Goal: Information Seeking & Learning: Learn about a topic

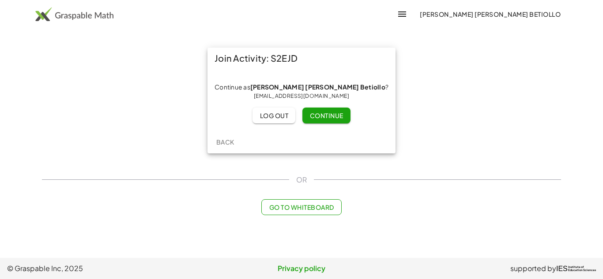
click at [322, 117] on span "Continue" at bounding box center [326, 116] width 34 height 8
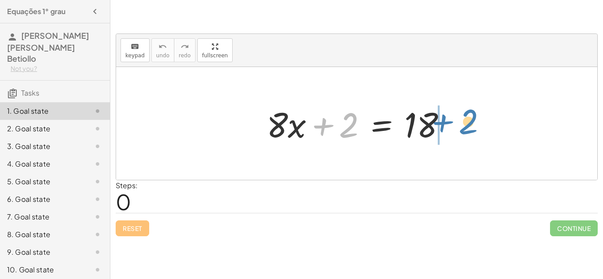
drag, startPoint x: 343, startPoint y: 127, endPoint x: 462, endPoint y: 124, distance: 119.2
click at [462, 124] on div "+ 2 + · 8 · x + 2 = 18" at bounding box center [356, 123] width 481 height 113
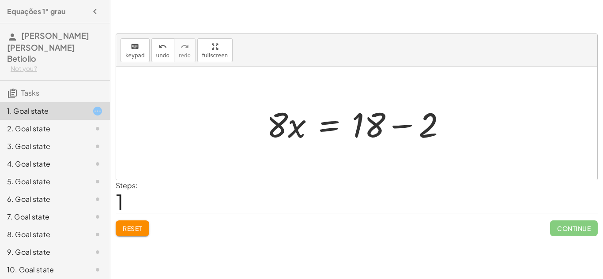
click at [404, 126] on div at bounding box center [359, 123] width 195 height 45
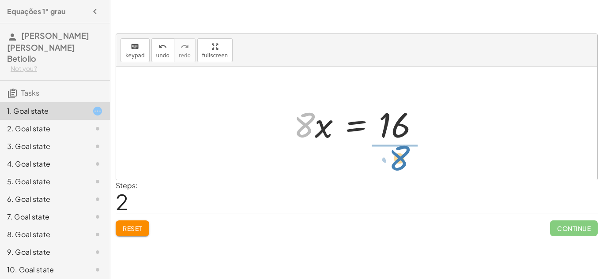
drag, startPoint x: 304, startPoint y: 122, endPoint x: 397, endPoint y: 157, distance: 100.0
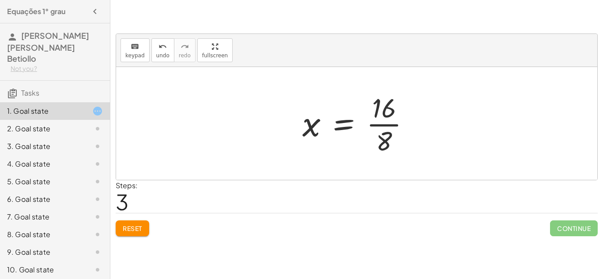
click at [379, 127] on div at bounding box center [360, 124] width 124 height 68
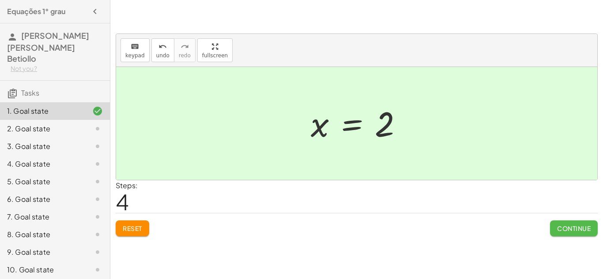
click at [577, 227] on span "Continue" at bounding box center [574, 229] width 34 height 8
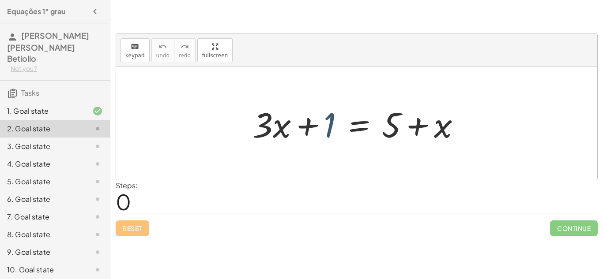
click at [334, 116] on div at bounding box center [360, 123] width 224 height 45
drag, startPoint x: 336, startPoint y: 121, endPoint x: 475, endPoint y: 127, distance: 139.5
click at [475, 127] on div "+ 1 + · 3 · x + 1 = + 5 + x" at bounding box center [356, 123] width 481 height 113
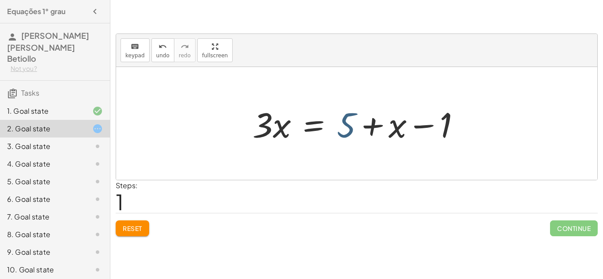
click at [350, 127] on div at bounding box center [360, 123] width 224 height 45
click at [418, 126] on div at bounding box center [360, 123] width 224 height 45
click at [369, 124] on div at bounding box center [360, 123] width 224 height 45
drag, startPoint x: 354, startPoint y: 123, endPoint x: 480, endPoint y: 121, distance: 125.3
click at [480, 121] on div "+ · 3 · x + 1 = + 5 + x + 5 · 3 · x 1 = + 5 + x −" at bounding box center [356, 123] width 481 height 113
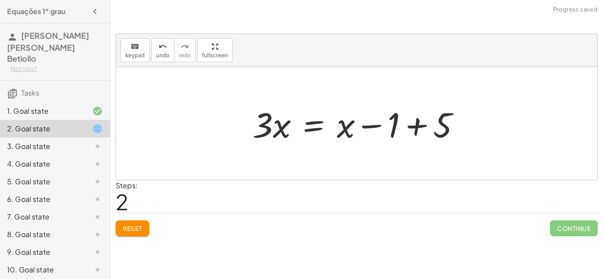
click at [421, 126] on div at bounding box center [360, 123] width 224 height 45
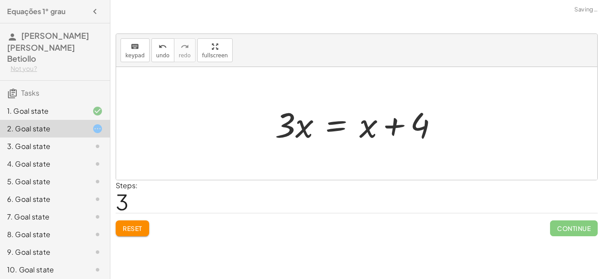
click at [389, 127] on div at bounding box center [359, 123] width 179 height 45
drag, startPoint x: 285, startPoint y: 131, endPoint x: 425, endPoint y: 162, distance: 143.3
click at [425, 162] on div "+ · 3 · x + 1 = + 5 + x · 3 · x = + 5 + x − 1 · 3 · x = + x − 1 + 5 · 3 · 3 · x…" at bounding box center [356, 123] width 481 height 113
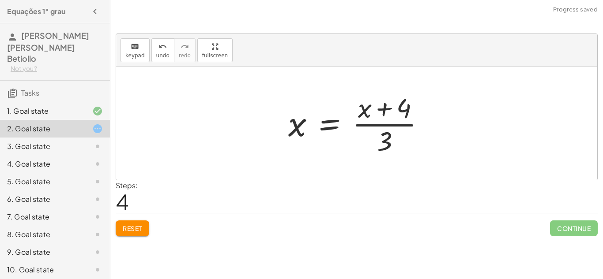
click at [390, 126] on div at bounding box center [360, 124] width 153 height 68
drag, startPoint x: 379, startPoint y: 107, endPoint x: 389, endPoint y: 141, distance: 35.3
click at [389, 141] on div at bounding box center [360, 124] width 153 height 68
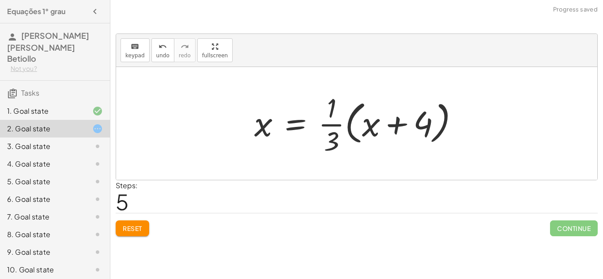
click at [386, 126] on div at bounding box center [360, 124] width 220 height 68
click at [330, 109] on div at bounding box center [360, 124] width 220 height 68
drag, startPoint x: 375, startPoint y: 124, endPoint x: 386, endPoint y: 124, distance: 11.0
click at [386, 124] on div at bounding box center [360, 124] width 220 height 68
click at [411, 119] on div at bounding box center [360, 124] width 220 height 68
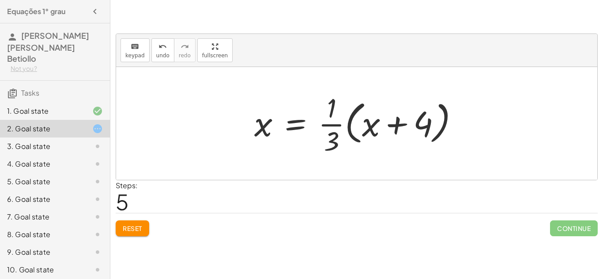
click at [134, 229] on span "Reset" at bounding box center [132, 229] width 19 height 8
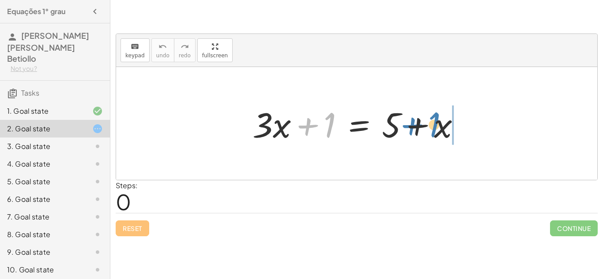
drag, startPoint x: 330, startPoint y: 124, endPoint x: 434, endPoint y: 124, distance: 104.1
click at [434, 124] on div at bounding box center [360, 123] width 224 height 45
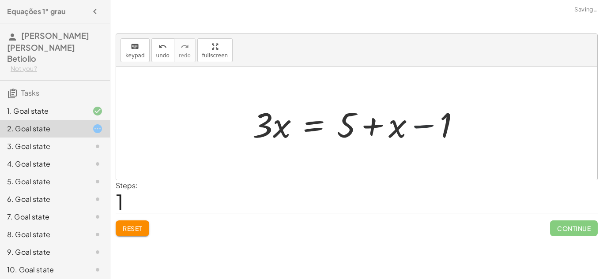
click at [442, 132] on div at bounding box center [360, 123] width 224 height 45
drag, startPoint x: 399, startPoint y: 125, endPoint x: 319, endPoint y: 132, distance: 79.7
click at [319, 132] on div at bounding box center [360, 123] width 224 height 45
drag, startPoint x: 367, startPoint y: 126, endPoint x: 360, endPoint y: 120, distance: 9.1
click at [360, 120] on div at bounding box center [360, 123] width 224 height 45
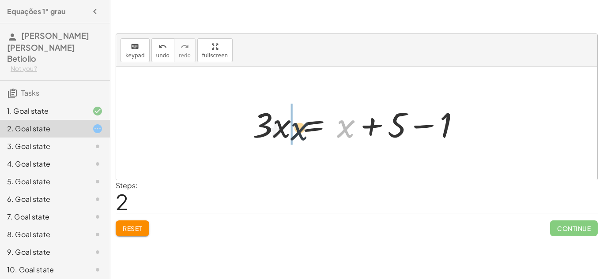
drag, startPoint x: 345, startPoint y: 127, endPoint x: 300, endPoint y: 127, distance: 44.1
click at [300, 127] on div at bounding box center [360, 123] width 224 height 45
click at [423, 124] on div at bounding box center [360, 123] width 224 height 45
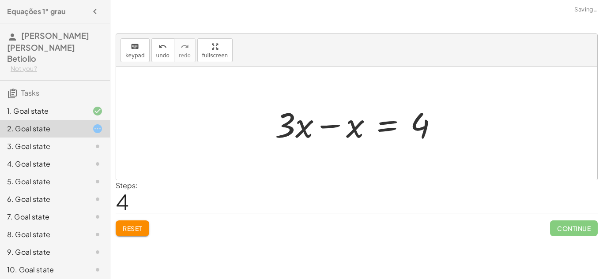
click at [325, 127] on div at bounding box center [359, 123] width 179 height 45
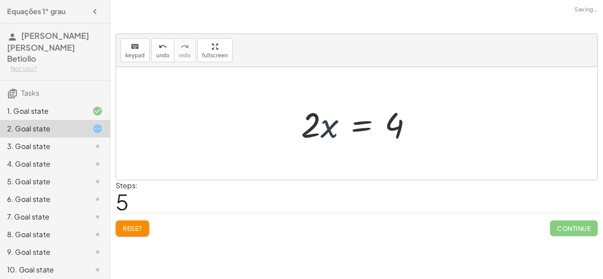
click at [328, 127] on div at bounding box center [359, 123] width 127 height 45
drag, startPoint x: 315, startPoint y: 126, endPoint x: 402, endPoint y: 157, distance: 92.2
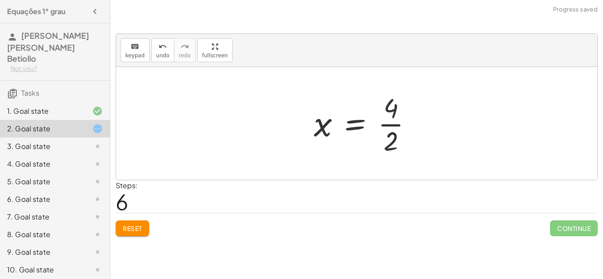
click at [394, 126] on div at bounding box center [366, 124] width 114 height 68
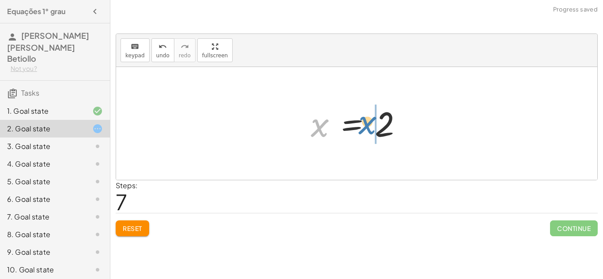
drag, startPoint x: 322, startPoint y: 127, endPoint x: 371, endPoint y: 124, distance: 49.0
click at [371, 124] on div at bounding box center [360, 124] width 108 height 44
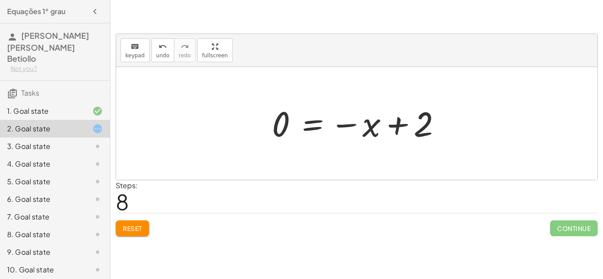
click at [368, 122] on div at bounding box center [359, 124] width 185 height 44
drag, startPoint x: 371, startPoint y: 127, endPoint x: 270, endPoint y: 133, distance: 100.8
click at [270, 133] on div at bounding box center [359, 124] width 185 height 44
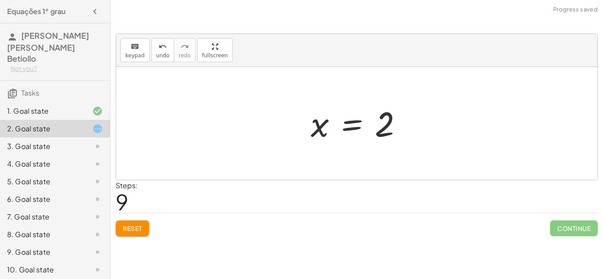
click at [379, 128] on div at bounding box center [360, 124] width 108 height 44
click at [105, 173] on div "3. Goal state" at bounding box center [55, 182] width 110 height 18
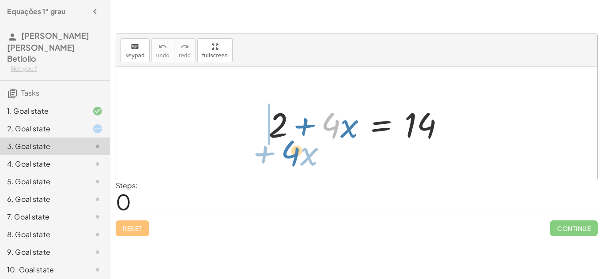
drag, startPoint x: 331, startPoint y: 124, endPoint x: 294, endPoint y: 149, distance: 44.9
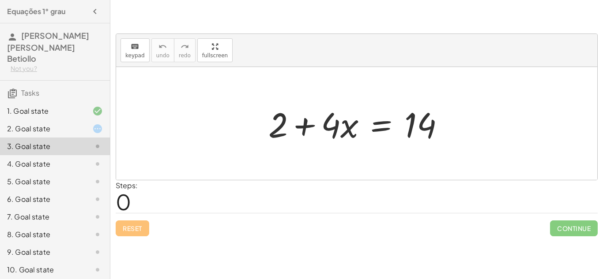
click at [306, 125] on div at bounding box center [359, 123] width 191 height 45
drag, startPoint x: 324, startPoint y: 124, endPoint x: 441, endPoint y: 121, distance: 116.5
click at [441, 121] on div at bounding box center [359, 123] width 191 height 45
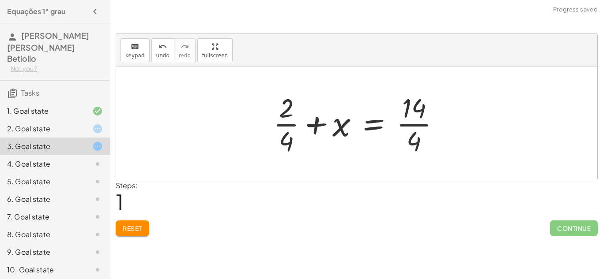
click at [400, 121] on div at bounding box center [360, 124] width 183 height 68
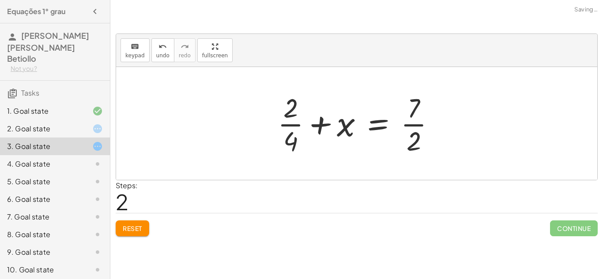
click at [296, 126] on div at bounding box center [359, 124] width 173 height 68
click at [315, 125] on div at bounding box center [359, 124] width 173 height 68
click at [407, 124] on div at bounding box center [359, 124] width 173 height 68
drag, startPoint x: 341, startPoint y: 131, endPoint x: 311, endPoint y: 140, distance: 31.7
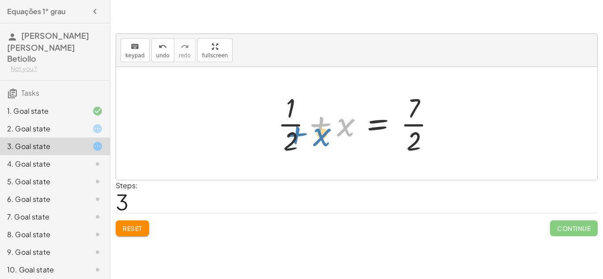
click at [311, 140] on div at bounding box center [359, 124] width 173 height 68
click at [311, 141] on div at bounding box center [359, 124] width 173 height 68
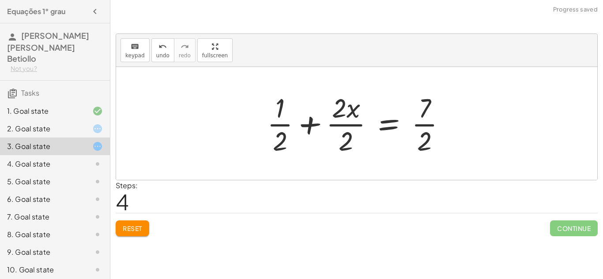
click at [316, 125] on div at bounding box center [359, 124] width 195 height 68
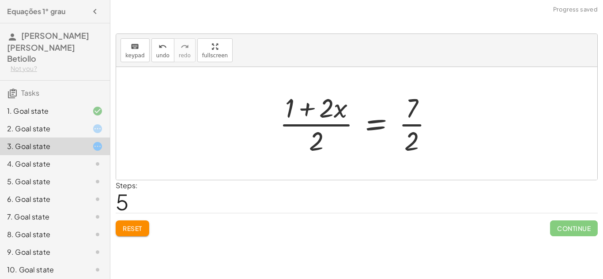
click at [310, 110] on div at bounding box center [359, 124] width 169 height 68
click at [316, 139] on div at bounding box center [359, 124] width 169 height 68
click at [387, 125] on div at bounding box center [359, 124] width 169 height 68
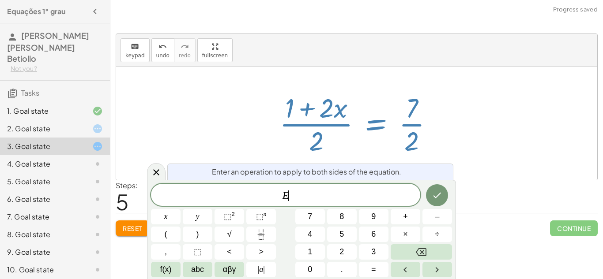
scroll to position [0, 0]
click at [413, 111] on div at bounding box center [359, 124] width 169 height 68
click at [136, 227] on span "Reset" at bounding box center [132, 229] width 19 height 8
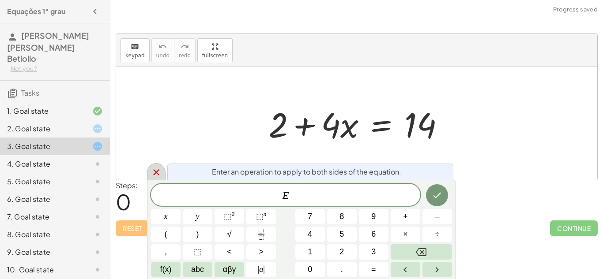
click at [153, 173] on icon at bounding box center [156, 172] width 11 height 11
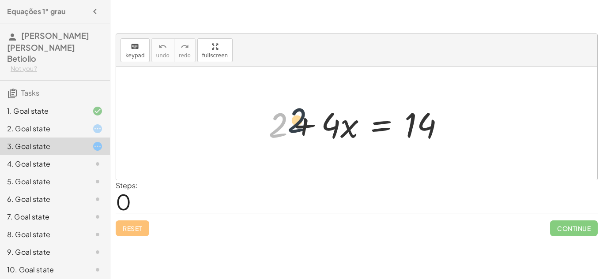
drag, startPoint x: 277, startPoint y: 125, endPoint x: 500, endPoint y: 134, distance: 223.0
click at [500, 134] on div "+ 2 + 2 + · 4 · x = 14" at bounding box center [356, 123] width 481 height 113
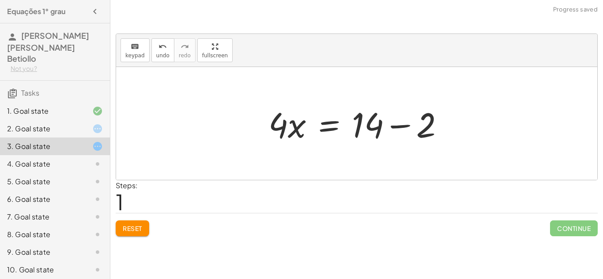
click at [409, 122] on div at bounding box center [359, 123] width 191 height 45
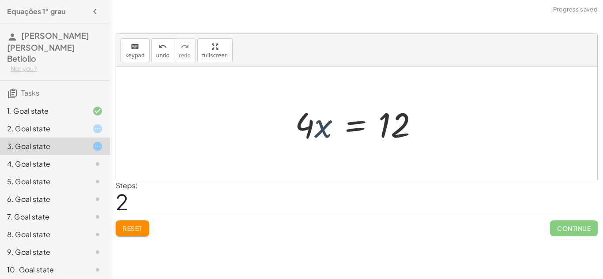
drag, startPoint x: 324, startPoint y: 125, endPoint x: 329, endPoint y: 121, distance: 6.0
click at [329, 121] on div at bounding box center [359, 123] width 139 height 45
drag, startPoint x: 307, startPoint y: 128, endPoint x: 416, endPoint y: 128, distance: 109.4
click at [416, 128] on div at bounding box center [359, 123] width 139 height 45
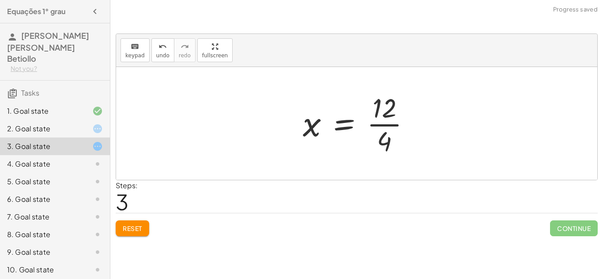
click at [387, 124] on div at bounding box center [360, 124] width 124 height 68
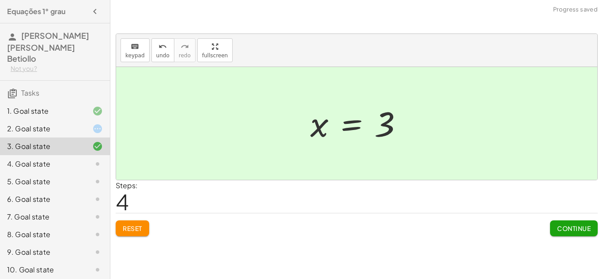
click at [573, 228] on span "Continue" at bounding box center [574, 229] width 34 height 8
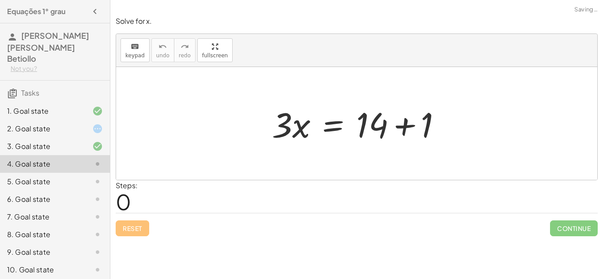
click at [298, 127] on div at bounding box center [359, 123] width 185 height 45
click at [408, 123] on div at bounding box center [359, 123] width 185 height 45
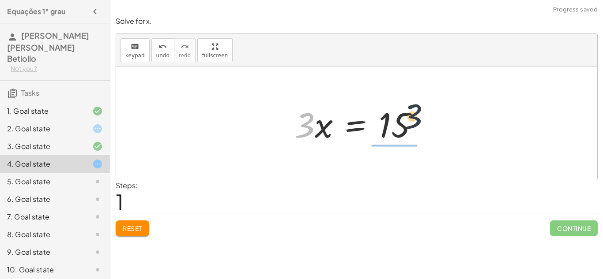
drag, startPoint x: 299, startPoint y: 132, endPoint x: 423, endPoint y: 129, distance: 123.6
click at [423, 129] on div at bounding box center [359, 123] width 139 height 45
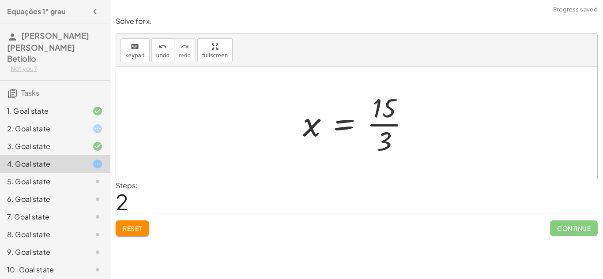
click at [373, 121] on div at bounding box center [359, 124] width 123 height 68
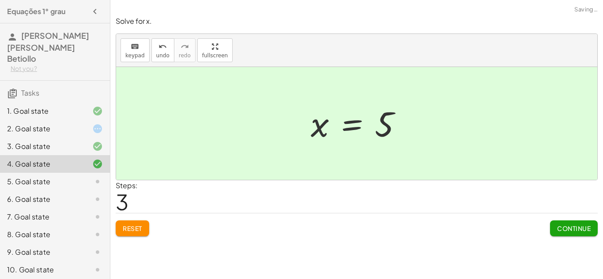
click at [562, 226] on span "Continue" at bounding box center [574, 229] width 34 height 8
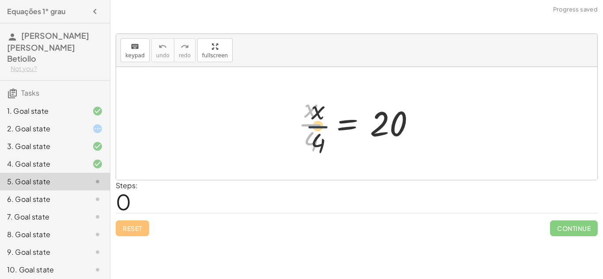
drag, startPoint x: 308, startPoint y: 127, endPoint x: 317, endPoint y: 129, distance: 8.7
click at [317, 129] on div at bounding box center [359, 124] width 133 height 68
click at [376, 124] on div at bounding box center [359, 124] width 133 height 68
drag, startPoint x: 307, startPoint y: 141, endPoint x: 400, endPoint y: 135, distance: 93.7
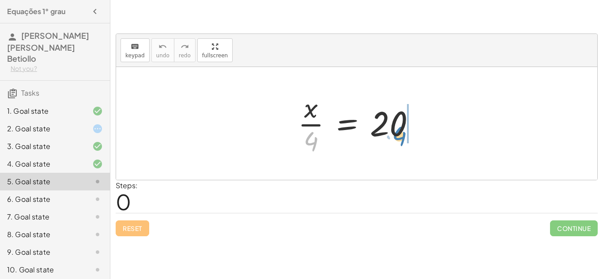
click at [400, 135] on div at bounding box center [359, 124] width 133 height 68
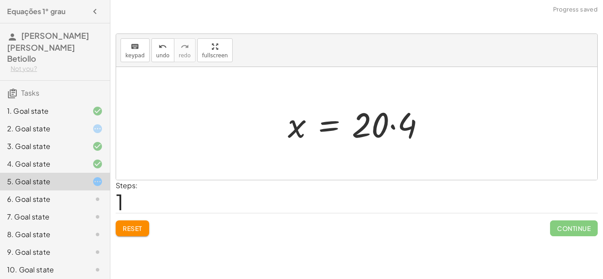
click at [394, 129] on div at bounding box center [359, 123] width 153 height 45
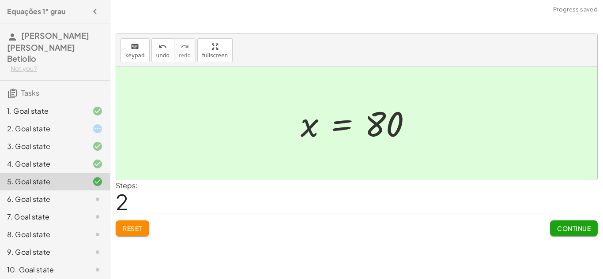
click at [584, 230] on span "Continue" at bounding box center [574, 229] width 34 height 8
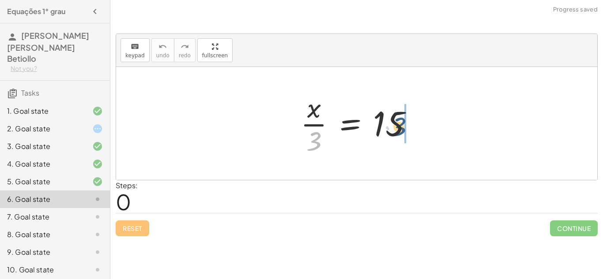
drag, startPoint x: 315, startPoint y: 135, endPoint x: 402, endPoint y: 122, distance: 88.0
click at [402, 122] on div at bounding box center [360, 124] width 128 height 68
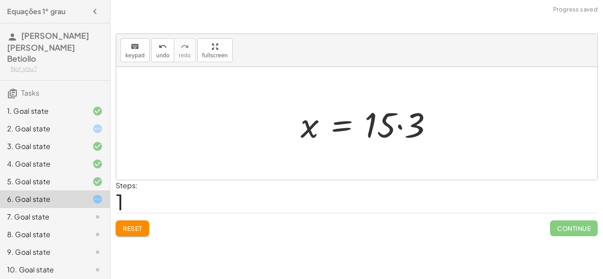
click at [401, 123] on div at bounding box center [370, 123] width 148 height 45
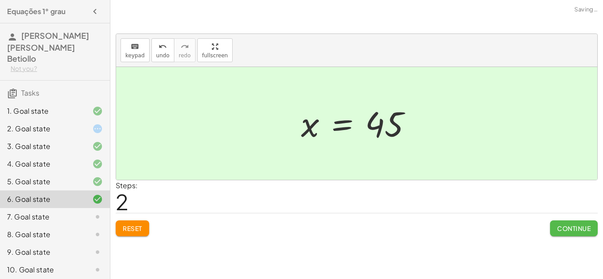
click at [562, 228] on span "Continue" at bounding box center [574, 229] width 34 height 8
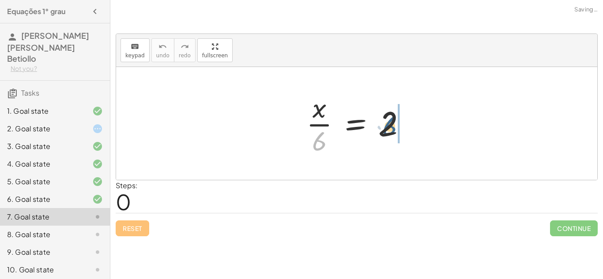
drag, startPoint x: 321, startPoint y: 140, endPoint x: 394, endPoint y: 124, distance: 74.0
click at [394, 124] on div at bounding box center [360, 124] width 116 height 68
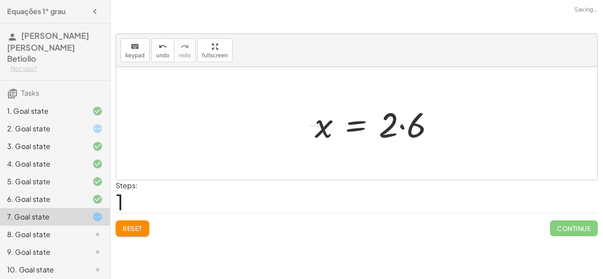
click at [395, 124] on div at bounding box center [377, 123] width 135 height 45
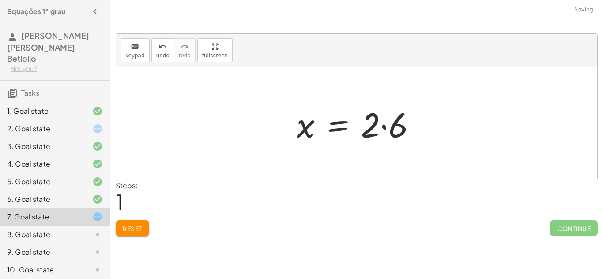
click at [395, 124] on div at bounding box center [359, 123] width 135 height 45
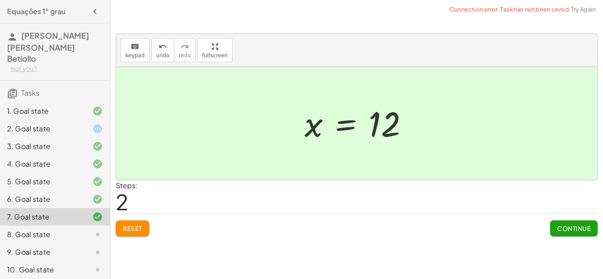
click at [569, 232] on button "Continue" at bounding box center [574, 229] width 48 height 16
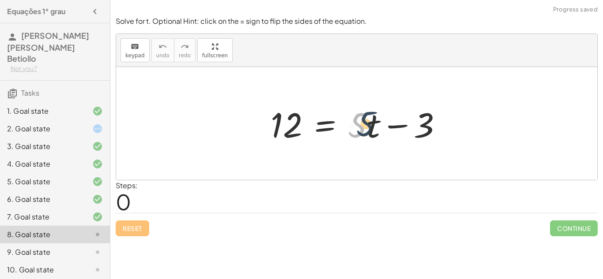
click at [359, 126] on div at bounding box center [359, 123] width 187 height 45
click at [405, 124] on div at bounding box center [359, 123] width 187 height 45
drag, startPoint x: 355, startPoint y: 123, endPoint x: 452, endPoint y: 126, distance: 96.7
click at [452, 126] on div at bounding box center [359, 123] width 187 height 45
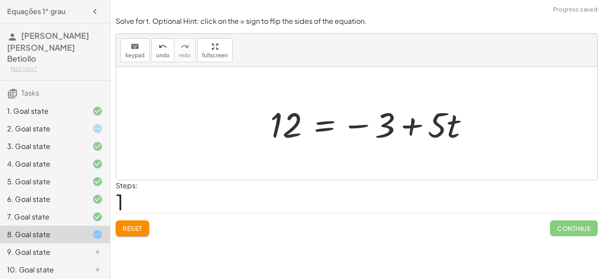
click at [417, 125] on div at bounding box center [373, 123] width 214 height 45
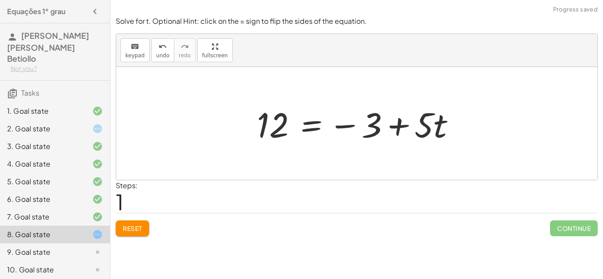
click at [344, 125] on div at bounding box center [359, 123] width 214 height 45
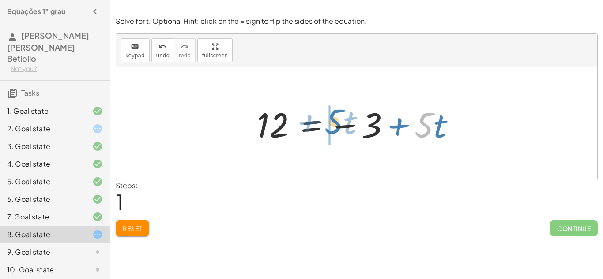
drag, startPoint x: 420, startPoint y: 126, endPoint x: 329, endPoint y: 123, distance: 91.4
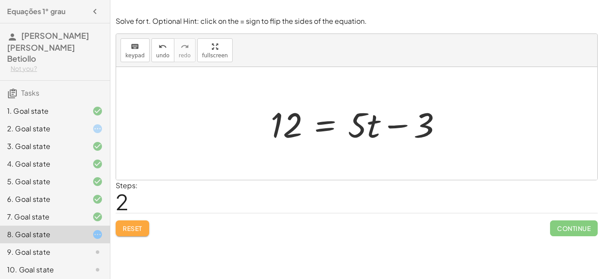
click at [129, 229] on span "Reset" at bounding box center [132, 229] width 19 height 8
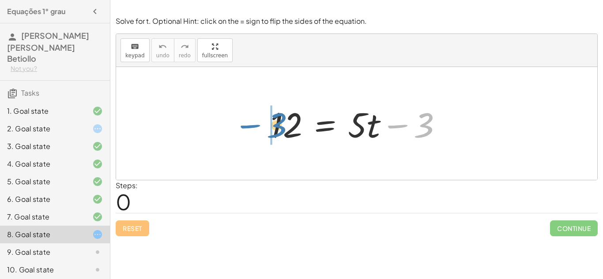
drag, startPoint x: 428, startPoint y: 126, endPoint x: 284, endPoint y: 126, distance: 144.3
click at [284, 126] on div at bounding box center [359, 123] width 187 height 45
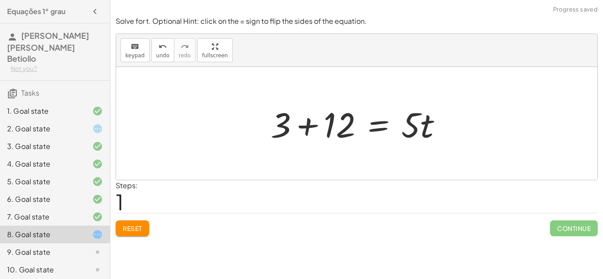
click at [300, 124] on div at bounding box center [359, 123] width 187 height 45
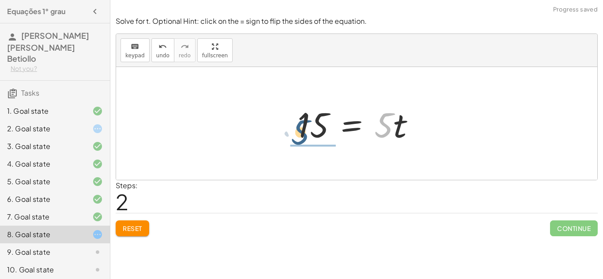
drag, startPoint x: 379, startPoint y: 120, endPoint x: 293, endPoint y: 127, distance: 86.3
click at [293, 127] on div at bounding box center [360, 123] width 134 height 45
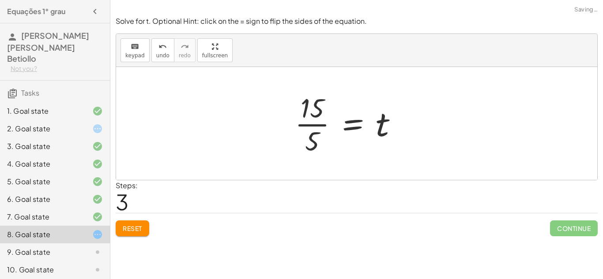
click at [293, 127] on div "12 = + · 5 · t − 3 + 3 + 12 = · 5 · t 15 = · 5 · t = · 5 t 15 ·" at bounding box center [346, 123] width 130 height 72
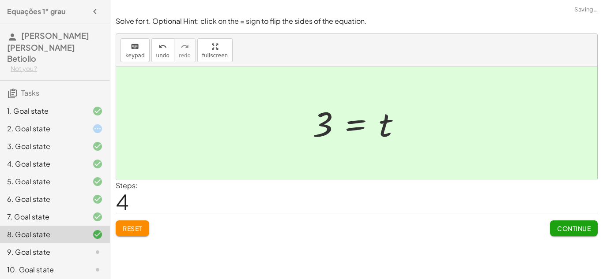
click at [560, 226] on span "Continue" at bounding box center [574, 229] width 34 height 8
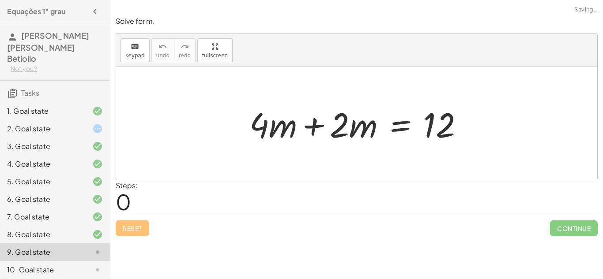
click at [282, 124] on div at bounding box center [359, 123] width 229 height 45
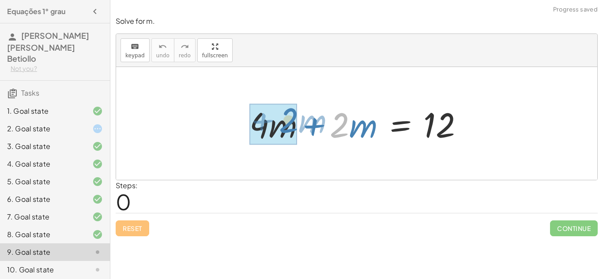
drag, startPoint x: 337, startPoint y: 125, endPoint x: 308, endPoint y: 120, distance: 29.6
click at [308, 120] on div at bounding box center [359, 123] width 229 height 45
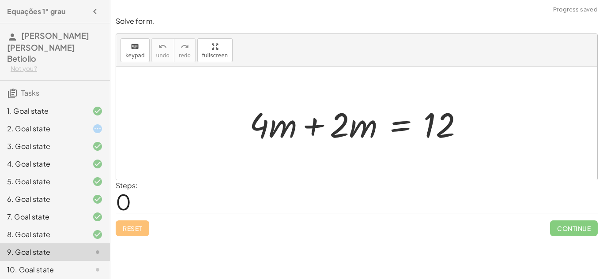
click at [308, 120] on div at bounding box center [359, 123] width 229 height 45
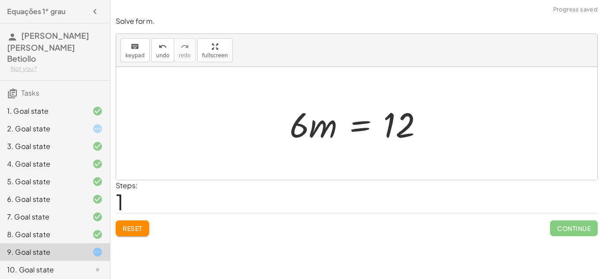
click at [309, 128] on div at bounding box center [360, 123] width 150 height 45
drag, startPoint x: 403, startPoint y: 121, endPoint x: 300, endPoint y: 123, distance: 103.2
click at [300, 123] on div at bounding box center [360, 123] width 150 height 45
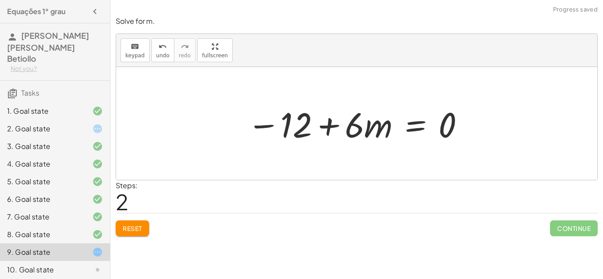
click at [278, 127] on div at bounding box center [356, 123] width 227 height 45
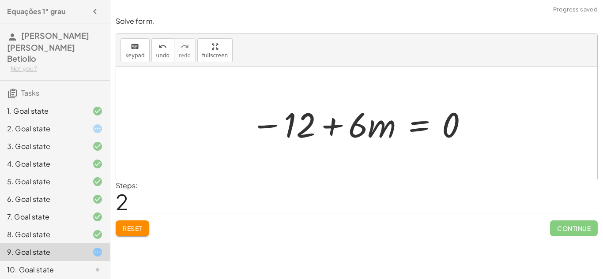
click at [327, 128] on div at bounding box center [359, 123] width 227 height 45
drag, startPoint x: 449, startPoint y: 121, endPoint x: 275, endPoint y: 123, distance: 173.8
click at [275, 123] on div at bounding box center [359, 123] width 227 height 45
click at [256, 122] on div at bounding box center [334, 123] width 277 height 45
click at [282, 119] on div at bounding box center [359, 123] width 227 height 45
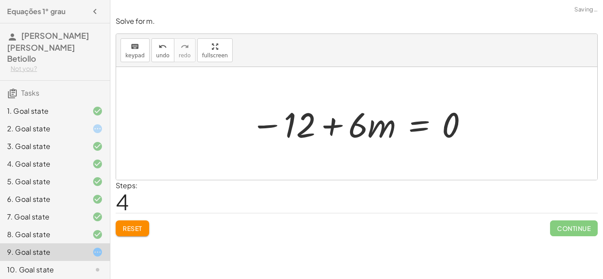
click at [323, 120] on div at bounding box center [359, 123] width 227 height 45
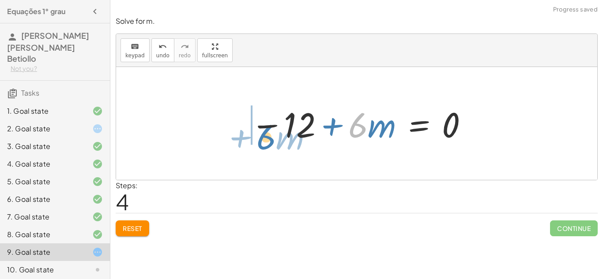
drag, startPoint x: 364, startPoint y: 129, endPoint x: 262, endPoint y: 131, distance: 101.9
click at [262, 131] on div at bounding box center [359, 123] width 227 height 45
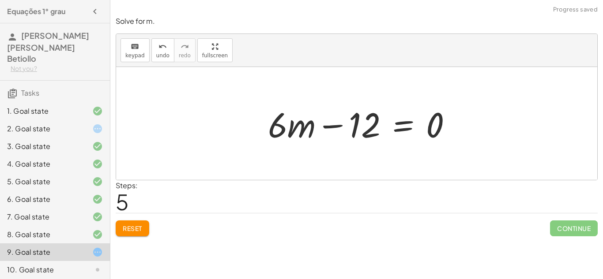
click at [338, 126] on div at bounding box center [363, 123] width 200 height 45
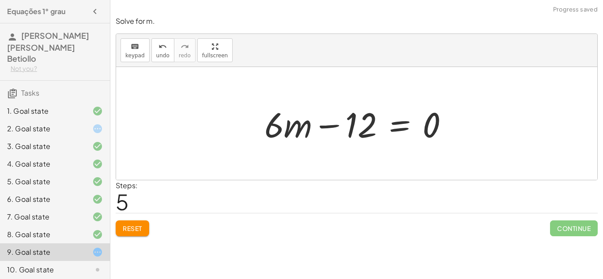
click at [121, 225] on button "Reset" at bounding box center [133, 229] width 34 height 16
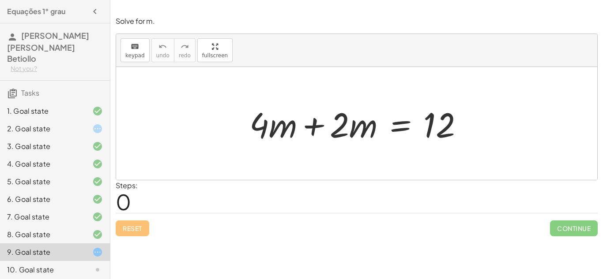
click at [369, 137] on div at bounding box center [359, 123] width 229 height 45
click at [301, 124] on div at bounding box center [359, 123] width 229 height 45
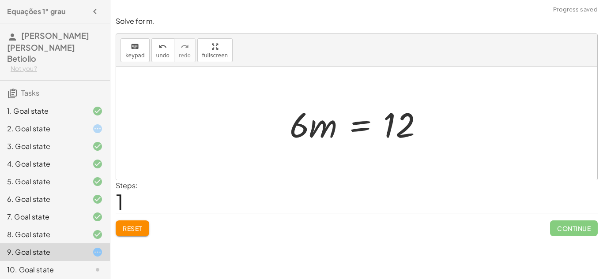
click at [306, 127] on div at bounding box center [360, 123] width 150 height 45
drag, startPoint x: 306, startPoint y: 127, endPoint x: 409, endPoint y: 143, distance: 103.9
click at [409, 143] on div at bounding box center [360, 123] width 150 height 45
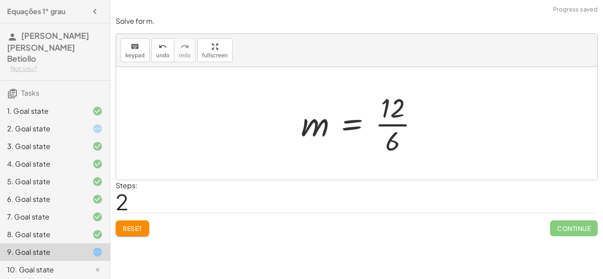
click at [397, 120] on div at bounding box center [362, 124] width 133 height 68
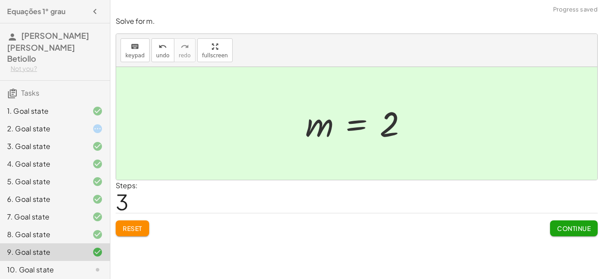
click at [575, 227] on span "Continue" at bounding box center [574, 229] width 34 height 8
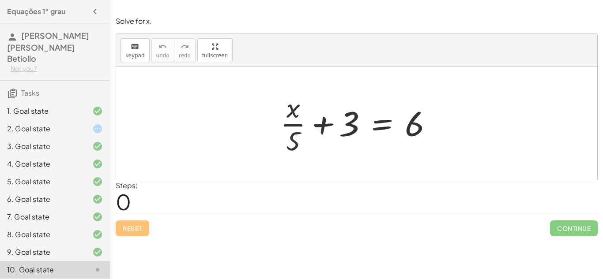
click at [283, 119] on div at bounding box center [360, 124] width 169 height 68
click at [318, 122] on div at bounding box center [360, 124] width 169 height 68
click at [416, 135] on div at bounding box center [360, 124] width 169 height 68
drag, startPoint x: 352, startPoint y: 123, endPoint x: 463, endPoint y: 124, distance: 111.2
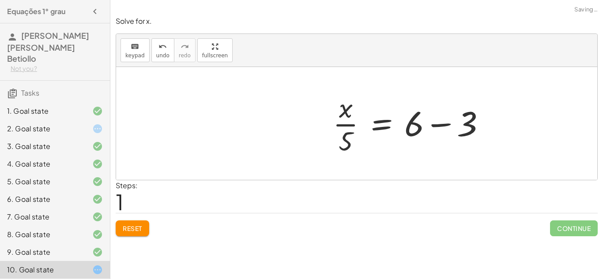
click at [445, 123] on div at bounding box center [412, 124] width 169 height 68
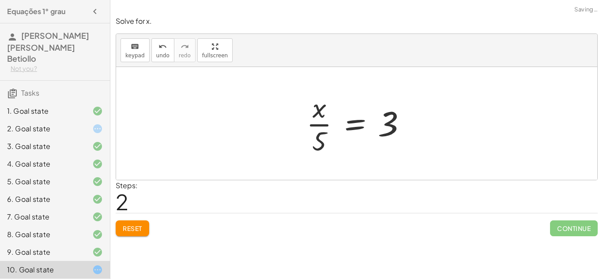
click at [380, 124] on div at bounding box center [360, 124] width 116 height 68
drag, startPoint x: 321, startPoint y: 124, endPoint x: 408, endPoint y: 124, distance: 86.5
click at [408, 124] on div at bounding box center [360, 124] width 116 height 68
click at [408, 124] on div at bounding box center [393, 124] width 166 height 68
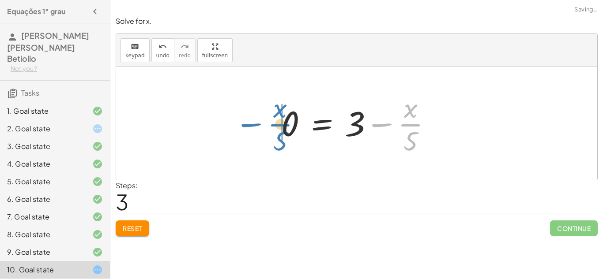
drag, startPoint x: 407, startPoint y: 124, endPoint x: 277, endPoint y: 124, distance: 130.1
click at [277, 124] on div at bounding box center [360, 124] width 166 height 68
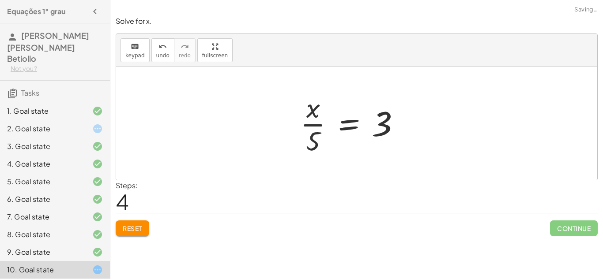
click at [286, 124] on div at bounding box center [356, 123] width 481 height 113
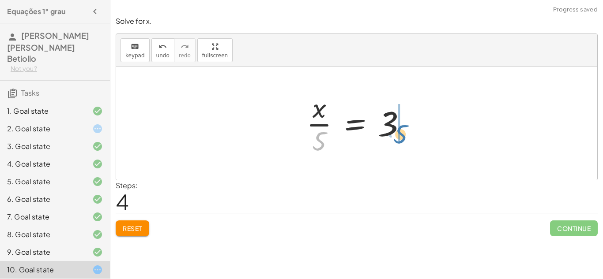
drag, startPoint x: 315, startPoint y: 138, endPoint x: 397, endPoint y: 131, distance: 82.0
click at [397, 131] on div at bounding box center [360, 124] width 116 height 68
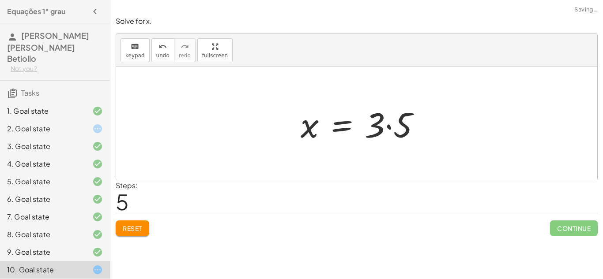
click at [402, 129] on div at bounding box center [364, 123] width 136 height 45
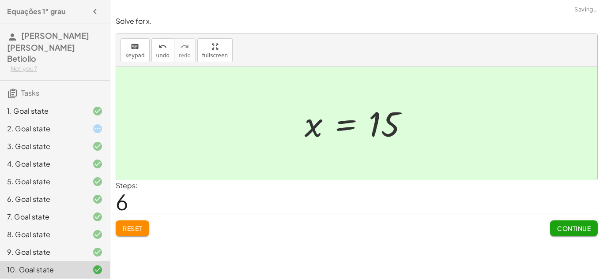
click at [564, 225] on span "Continue" at bounding box center [574, 229] width 34 height 8
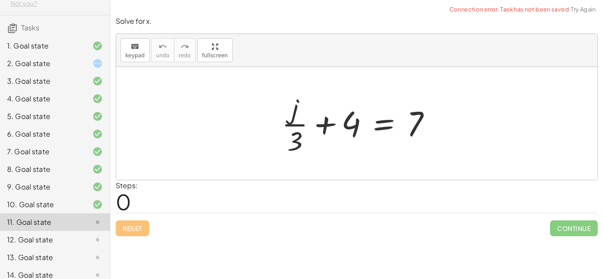
scroll to position [67, 0]
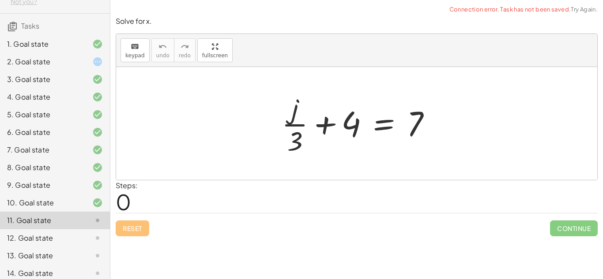
click at [346, 116] on div at bounding box center [359, 124] width 165 height 68
drag, startPoint x: 346, startPoint y: 116, endPoint x: 416, endPoint y: 120, distance: 69.8
click at [416, 120] on div at bounding box center [359, 124] width 165 height 68
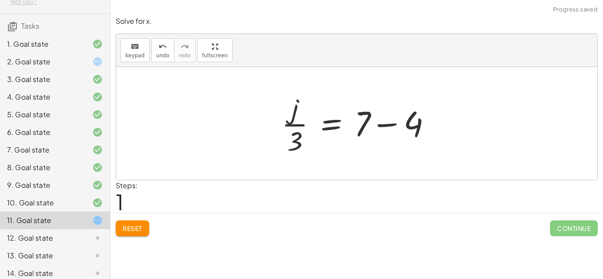
click at [390, 118] on div at bounding box center [359, 124] width 165 height 68
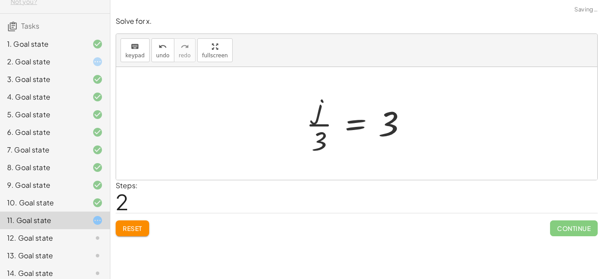
drag, startPoint x: 299, startPoint y: 137, endPoint x: 330, endPoint y: 144, distance: 31.6
click at [330, 144] on div "+ · j · 3 + 4 = 7 · j · 3 = + 7 − 4 · j · 3 = 3" at bounding box center [356, 123] width 128 height 72
drag, startPoint x: 323, startPoint y: 141, endPoint x: 430, endPoint y: 127, distance: 107.1
drag, startPoint x: 327, startPoint y: 137, endPoint x: 421, endPoint y: 118, distance: 95.9
click at [421, 118] on div "+ · j · 3 + 4 = 7 · j · 3 = + 7 − 4 · 3 · j · 3 = 3" at bounding box center [356, 123] width 481 height 113
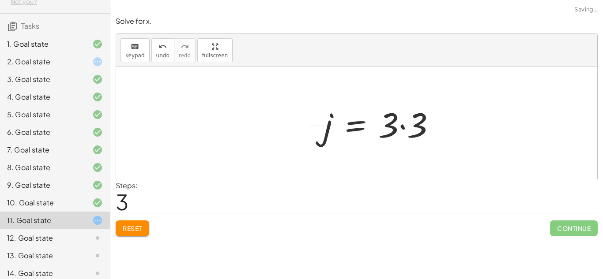
click at [401, 125] on div at bounding box center [382, 123] width 127 height 45
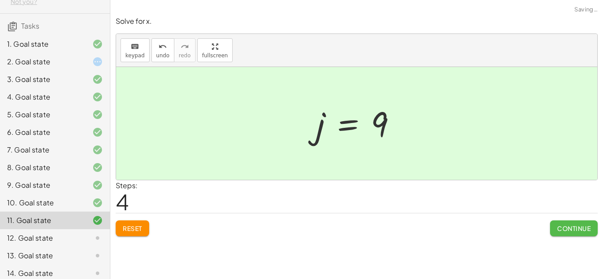
click at [586, 229] on span "Continue" at bounding box center [574, 229] width 34 height 8
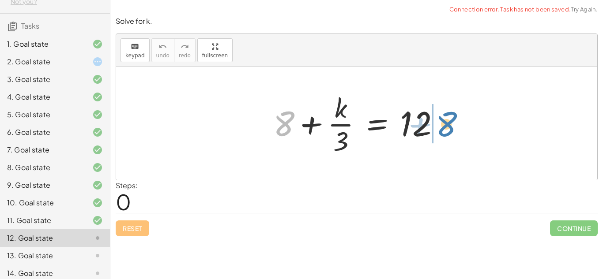
drag, startPoint x: 277, startPoint y: 127, endPoint x: 439, endPoint y: 127, distance: 161.9
click at [439, 127] on div at bounding box center [360, 124] width 183 height 68
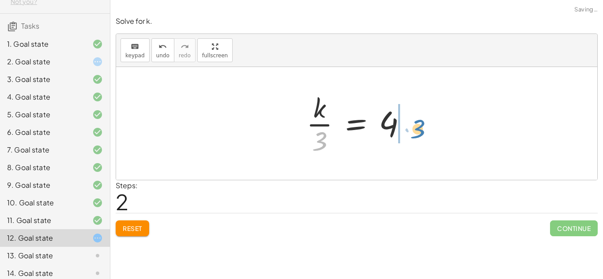
drag, startPoint x: 322, startPoint y: 137, endPoint x: 419, endPoint y: 124, distance: 97.9
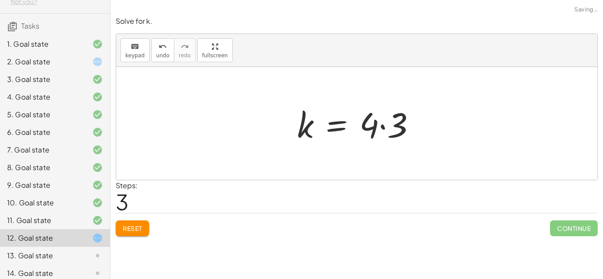
click at [384, 128] on div at bounding box center [359, 123] width 135 height 45
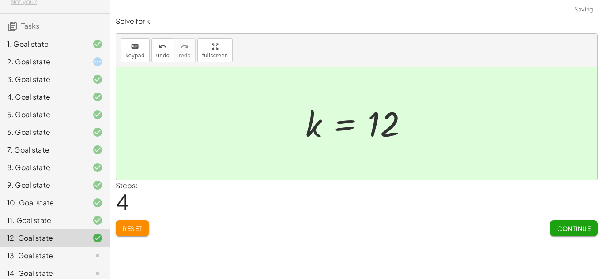
click at [592, 229] on button "Continue" at bounding box center [574, 229] width 48 height 16
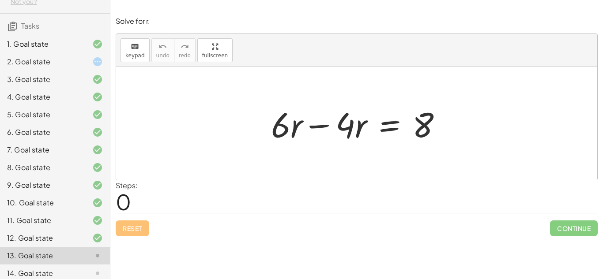
click at [189, 125] on div at bounding box center [356, 123] width 481 height 113
click at [285, 123] on div at bounding box center [359, 123] width 187 height 45
click at [307, 118] on div at bounding box center [359, 123] width 187 height 45
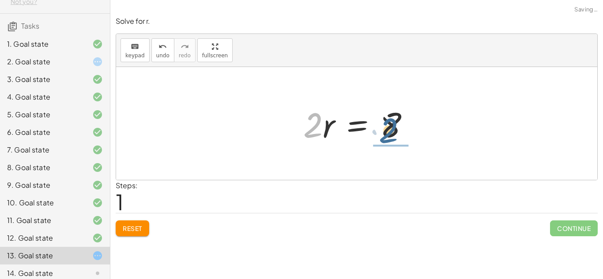
drag, startPoint x: 315, startPoint y: 134, endPoint x: 422, endPoint y: 144, distance: 107.7
click at [422, 144] on div "+ · 6 · r − · 4 · r = 8 · 2 · r = 8 · 2" at bounding box center [356, 124] width 133 height 50
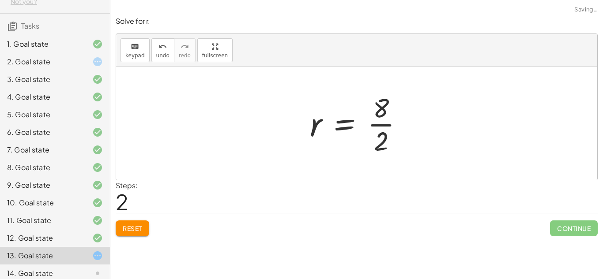
click at [384, 137] on div at bounding box center [359, 124] width 109 height 68
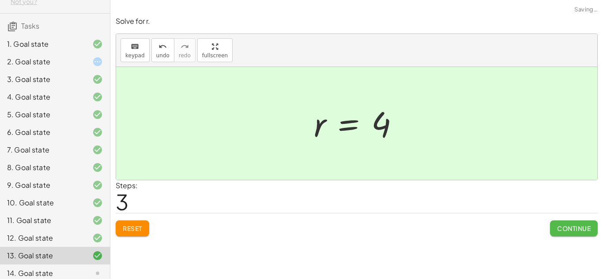
click at [562, 223] on button "Continue" at bounding box center [574, 229] width 48 height 16
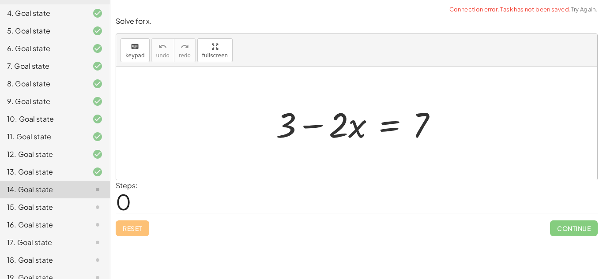
scroll to position [151, 0]
click at [311, 123] on div at bounding box center [359, 123] width 177 height 45
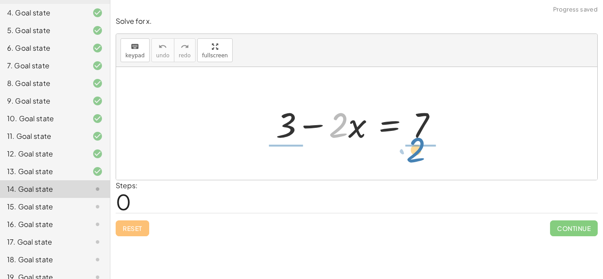
drag, startPoint x: 337, startPoint y: 128, endPoint x: 414, endPoint y: 153, distance: 81.1
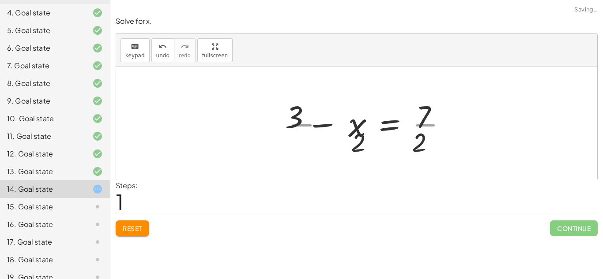
click at [414, 153] on div at bounding box center [371, 124] width 174 height 68
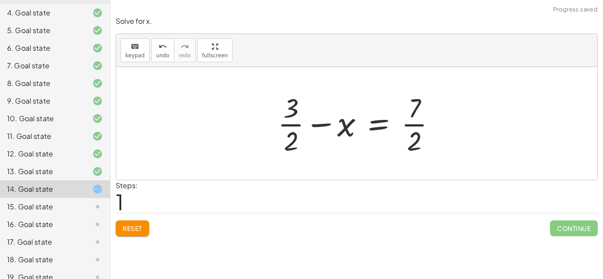
click at [416, 126] on div at bounding box center [360, 124] width 174 height 68
click at [310, 129] on div at bounding box center [360, 124] width 174 height 68
click at [124, 227] on span "Reset" at bounding box center [132, 229] width 19 height 8
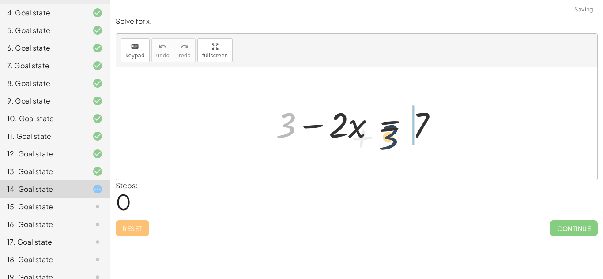
drag, startPoint x: 281, startPoint y: 128, endPoint x: 403, endPoint y: 141, distance: 122.4
click at [403, 141] on div at bounding box center [359, 123] width 177 height 45
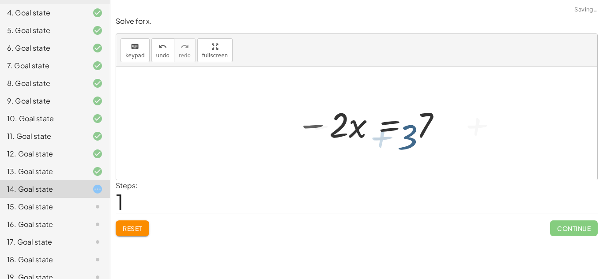
click at [403, 141] on div at bounding box center [418, 123] width 220 height 45
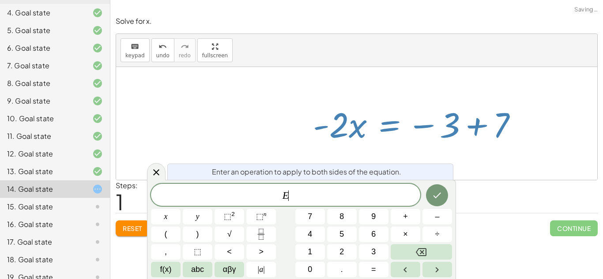
click at [174, 91] on div at bounding box center [356, 123] width 481 height 113
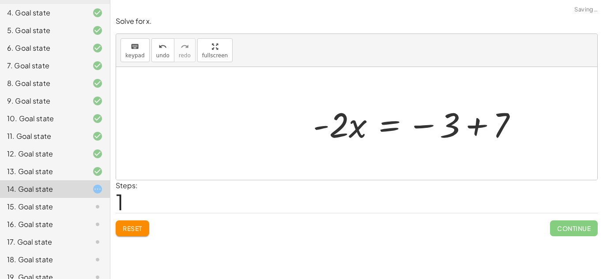
click at [133, 229] on span "Reset" at bounding box center [132, 229] width 19 height 8
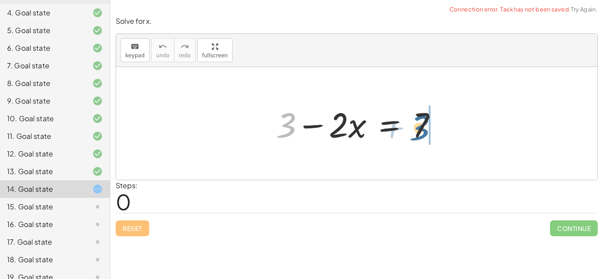
drag, startPoint x: 289, startPoint y: 122, endPoint x: 434, endPoint y: 124, distance: 145.6
click at [434, 124] on div at bounding box center [359, 123] width 177 height 45
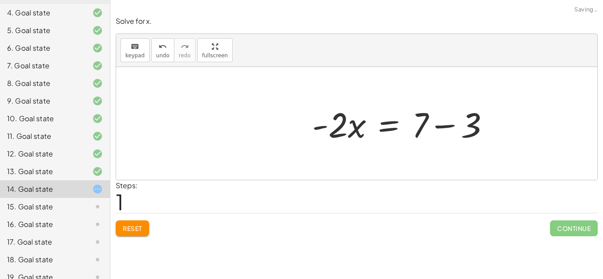
click at [434, 126] on div at bounding box center [403, 123] width 193 height 45
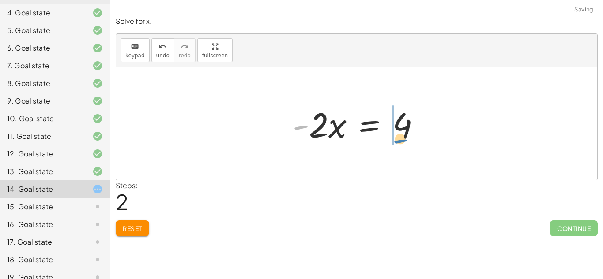
drag, startPoint x: 302, startPoint y: 128, endPoint x: 398, endPoint y: 138, distance: 96.3
click at [398, 138] on div at bounding box center [359, 123] width 143 height 45
click at [407, 128] on div at bounding box center [373, 123] width 143 height 45
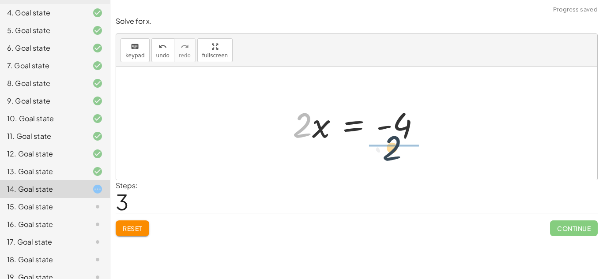
drag, startPoint x: 301, startPoint y: 133, endPoint x: 393, endPoint y: 156, distance: 94.7
click at [393, 156] on div "+ 3 − · 2 · x = 7 · - 2 · x = + 7 − 3 · - 2 · x = 4 · 2 · 2 · x = 4 -" at bounding box center [356, 123] width 481 height 113
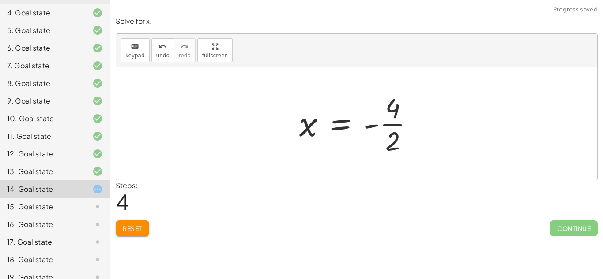
click at [404, 124] on div at bounding box center [360, 124] width 131 height 68
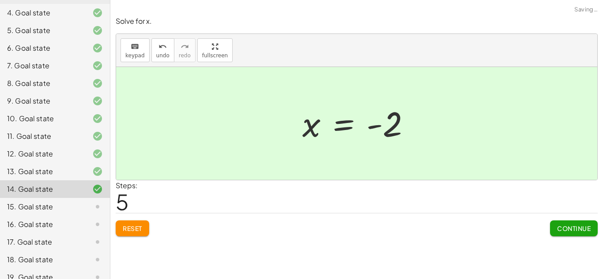
click at [574, 228] on span "Continue" at bounding box center [574, 229] width 34 height 8
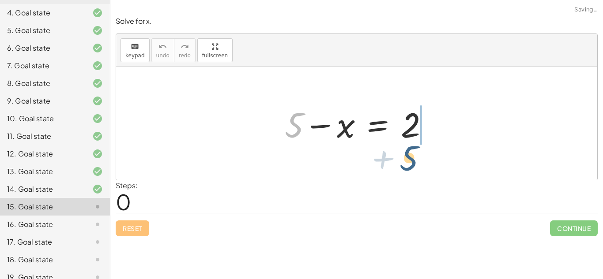
drag, startPoint x: 295, startPoint y: 117, endPoint x: 409, endPoint y: 146, distance: 117.4
click at [409, 146] on div at bounding box center [360, 123] width 160 height 45
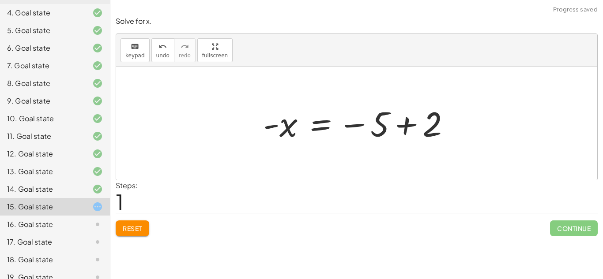
click at [403, 117] on div at bounding box center [360, 124] width 203 height 44
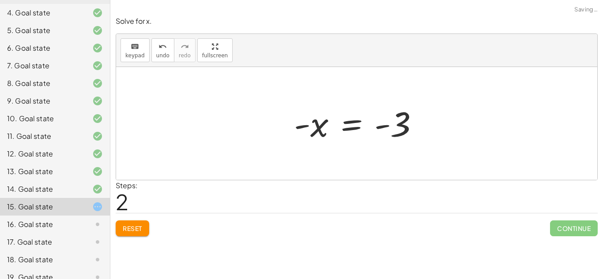
click at [375, 127] on div at bounding box center [359, 124] width 141 height 44
drag, startPoint x: 300, startPoint y: 123, endPoint x: 382, endPoint y: 131, distance: 82.9
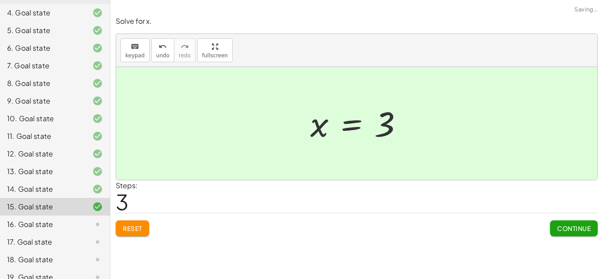
click at [382, 131] on div at bounding box center [360, 124] width 109 height 44
click at [566, 220] on div "Continue" at bounding box center [574, 225] width 48 height 23
click at [566, 223] on button "Continue" at bounding box center [574, 229] width 48 height 16
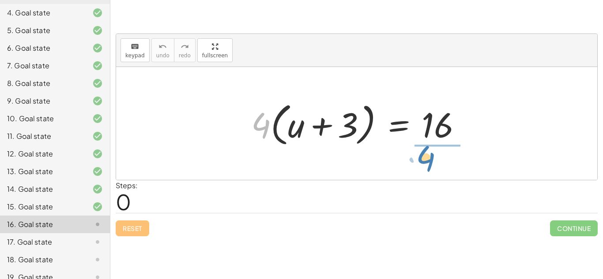
drag, startPoint x: 263, startPoint y: 129, endPoint x: 428, endPoint y: 161, distance: 167.7
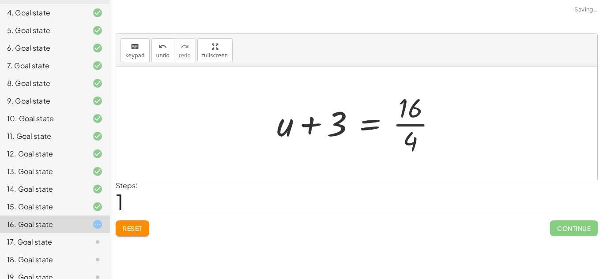
click at [413, 127] on div at bounding box center [360, 124] width 176 height 68
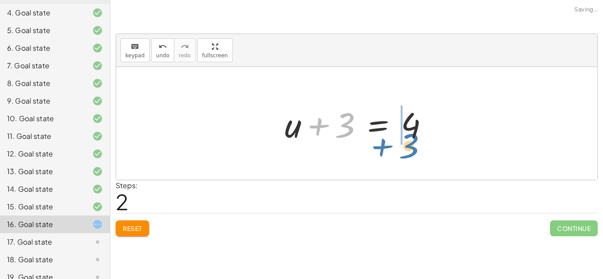
drag, startPoint x: 349, startPoint y: 128, endPoint x: 414, endPoint y: 148, distance: 67.5
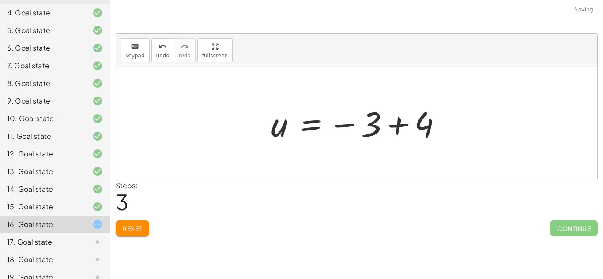
click at [393, 124] on div at bounding box center [359, 124] width 187 height 44
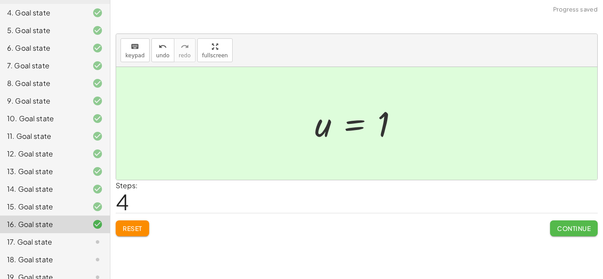
click at [594, 230] on button "Continue" at bounding box center [574, 229] width 48 height 16
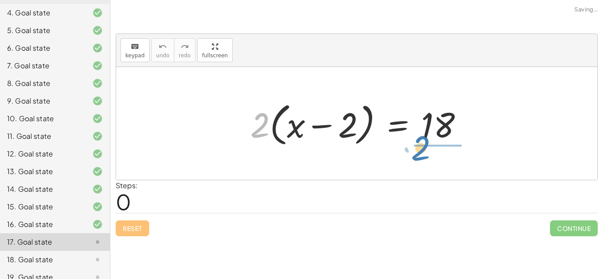
drag, startPoint x: 260, startPoint y: 119, endPoint x: 462, endPoint y: 129, distance: 201.9
click at [462, 129] on div at bounding box center [360, 123] width 228 height 51
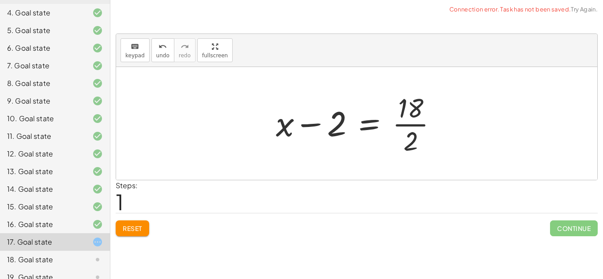
click at [423, 124] on div at bounding box center [359, 124] width 177 height 68
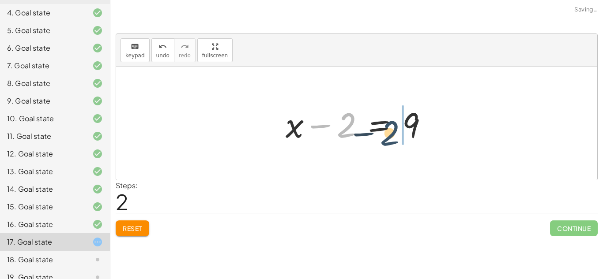
drag, startPoint x: 343, startPoint y: 125, endPoint x: 395, endPoint y: 135, distance: 53.4
click at [395, 135] on div at bounding box center [360, 123] width 158 height 45
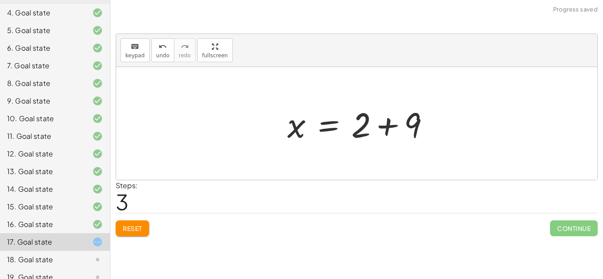
click at [427, 127] on div at bounding box center [362, 123] width 158 height 45
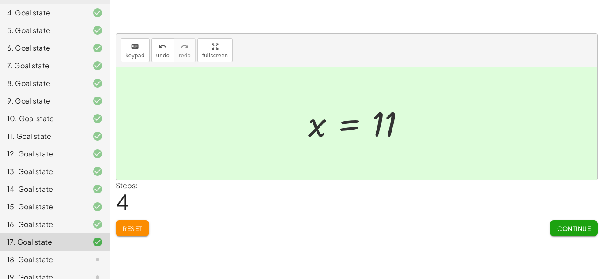
click at [556, 233] on button "Continue" at bounding box center [574, 229] width 48 height 16
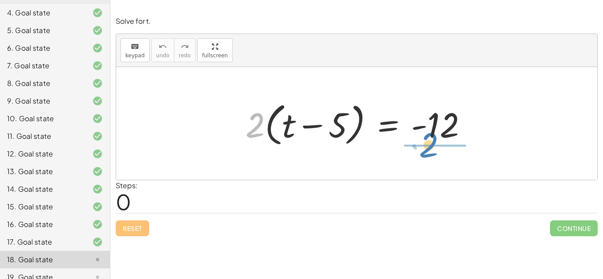
drag, startPoint x: 250, startPoint y: 128, endPoint x: 427, endPoint y: 148, distance: 178.0
click at [427, 148] on div at bounding box center [360, 123] width 238 height 51
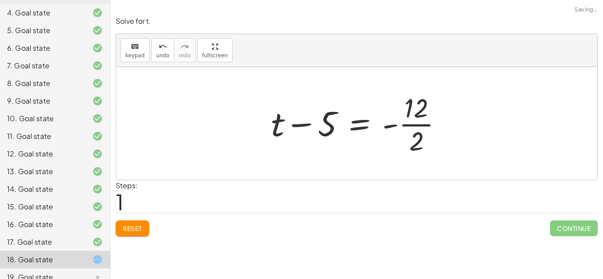
click at [428, 121] on div at bounding box center [359, 124] width 187 height 68
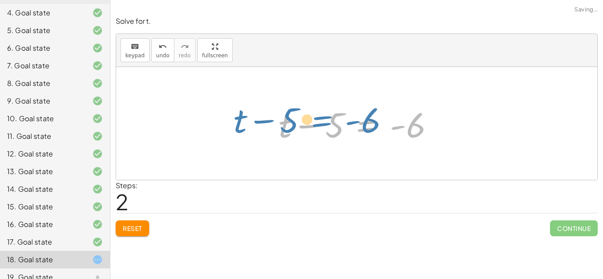
drag, startPoint x: 345, startPoint y: 127, endPoint x: 304, endPoint y: 124, distance: 40.7
click at [304, 124] on div at bounding box center [360, 123] width 172 height 45
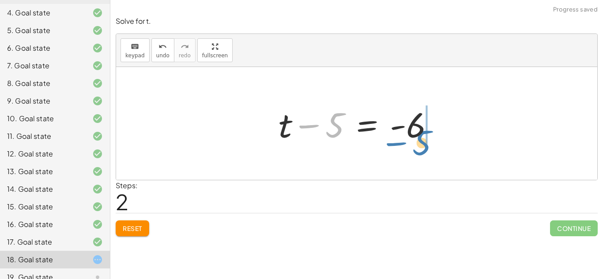
drag, startPoint x: 334, startPoint y: 128, endPoint x: 421, endPoint y: 145, distance: 89.0
click at [421, 145] on div at bounding box center [360, 123] width 172 height 45
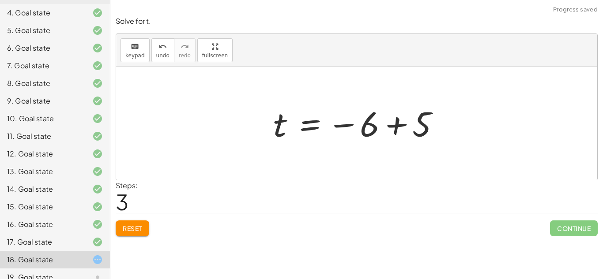
click at [386, 123] on div at bounding box center [360, 124] width 182 height 44
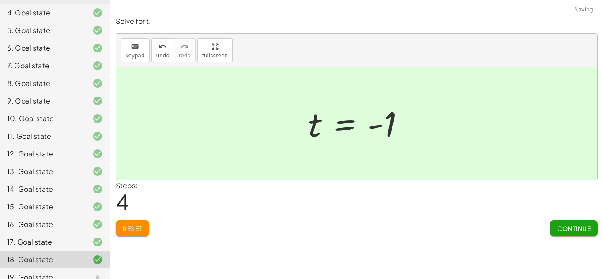
click at [561, 228] on span "Continue" at bounding box center [574, 229] width 34 height 8
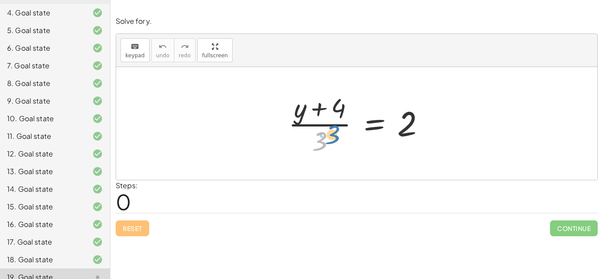
drag, startPoint x: 317, startPoint y: 143, endPoint x: 311, endPoint y: 138, distance: 7.9
click at [311, 138] on div at bounding box center [360, 124] width 153 height 68
click at [315, 116] on div at bounding box center [360, 124] width 153 height 68
click at [316, 132] on div at bounding box center [360, 124] width 153 height 68
drag, startPoint x: 319, startPoint y: 139, endPoint x: 406, endPoint y: 133, distance: 87.1
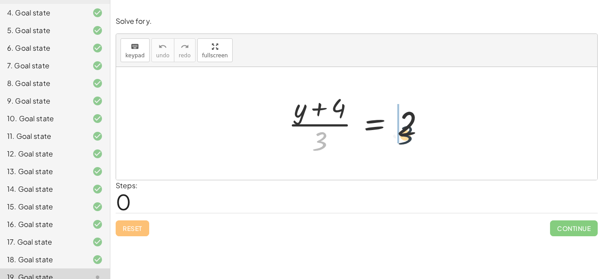
click at [406, 133] on div at bounding box center [360, 124] width 153 height 68
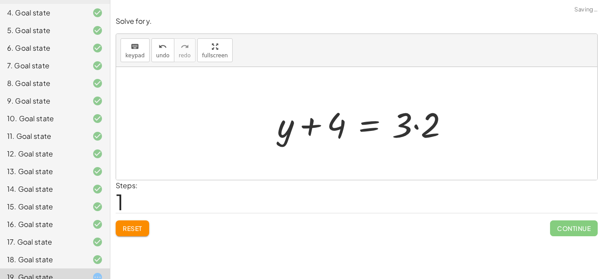
click at [411, 127] on div at bounding box center [366, 123] width 187 height 45
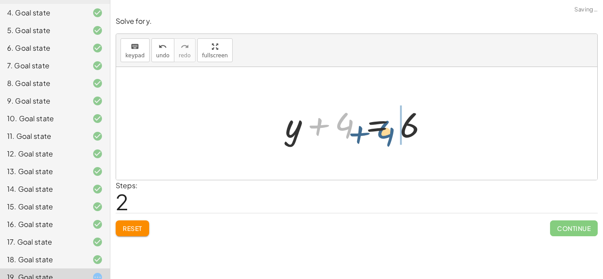
drag, startPoint x: 340, startPoint y: 122, endPoint x: 384, endPoint y: 131, distance: 45.0
click at [384, 131] on div at bounding box center [360, 123] width 159 height 45
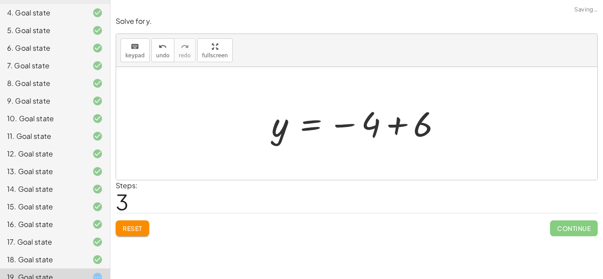
click at [404, 124] on div at bounding box center [360, 124] width 186 height 44
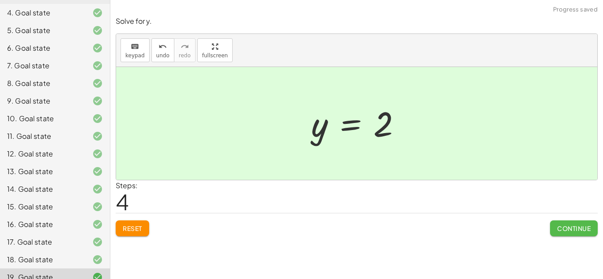
click at [577, 231] on span "Continue" at bounding box center [574, 229] width 34 height 8
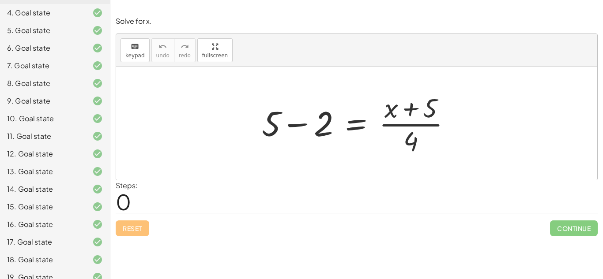
click at [406, 131] on div at bounding box center [359, 124] width 205 height 68
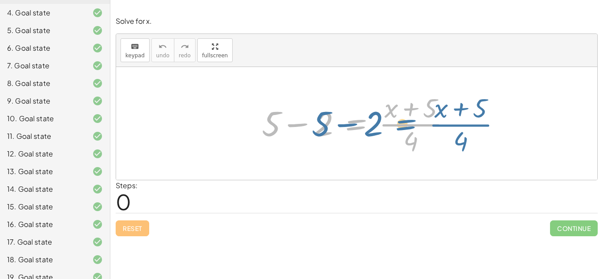
click at [335, 121] on div at bounding box center [359, 124] width 205 height 68
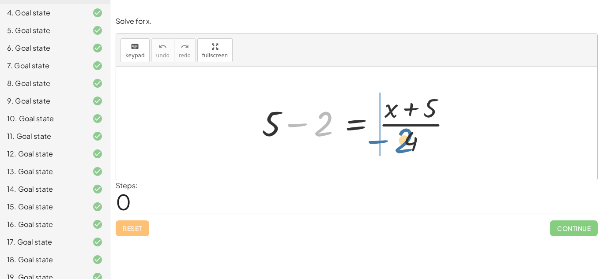
drag, startPoint x: 320, startPoint y: 119, endPoint x: 401, endPoint y: 136, distance: 83.4
click at [401, 136] on div at bounding box center [359, 124] width 205 height 68
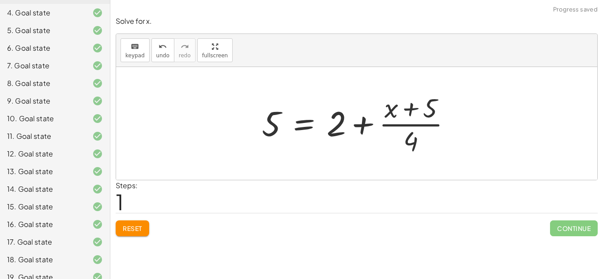
click at [365, 123] on div at bounding box center [359, 124] width 205 height 68
click at [412, 110] on div at bounding box center [359, 124] width 205 height 68
drag, startPoint x: 411, startPoint y: 140, endPoint x: 355, endPoint y: 123, distance: 58.7
click at [355, 123] on div at bounding box center [359, 124] width 205 height 68
drag, startPoint x: 332, startPoint y: 128, endPoint x: 408, endPoint y: 146, distance: 77.9
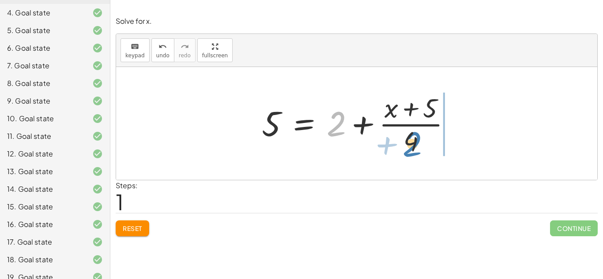
click at [408, 146] on div at bounding box center [359, 124] width 205 height 68
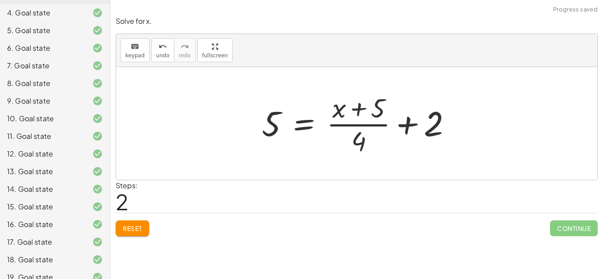
click at [413, 127] on div at bounding box center [359, 124] width 205 height 68
drag, startPoint x: 276, startPoint y: 120, endPoint x: 451, endPoint y: 125, distance: 175.2
click at [451, 125] on div at bounding box center [359, 124] width 205 height 68
click at [451, 125] on div at bounding box center [387, 124] width 256 height 68
click at [406, 125] on div at bounding box center [359, 124] width 205 height 68
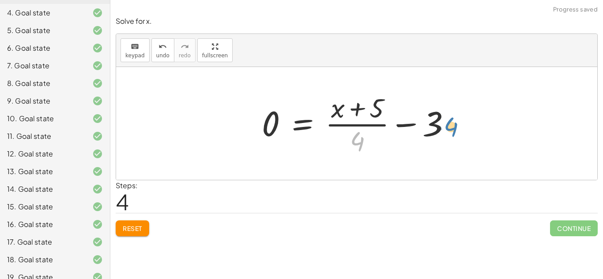
drag, startPoint x: 357, startPoint y: 145, endPoint x: 450, endPoint y: 130, distance: 94.2
click at [450, 130] on div at bounding box center [359, 124] width 205 height 68
drag, startPoint x: 364, startPoint y: 139, endPoint x: 457, endPoint y: 118, distance: 95.7
click at [457, 118] on div at bounding box center [359, 124] width 205 height 68
drag, startPoint x: 374, startPoint y: 102, endPoint x: 426, endPoint y: 120, distance: 54.7
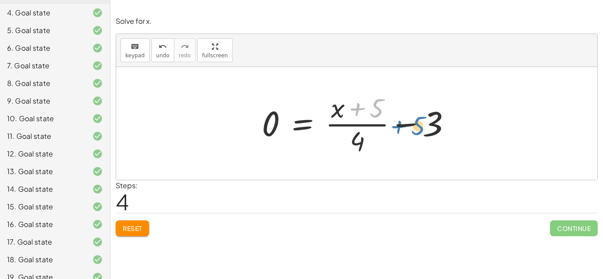
click at [426, 120] on div at bounding box center [359, 124] width 205 height 68
drag, startPoint x: 384, startPoint y: 103, endPoint x: 475, endPoint y: 121, distance: 93.0
click at [475, 121] on div "+ 5 − 2 = · ( + x + 5 ) · 4 5 = + 2 + · ( + x + 5 ) · 4 5 = + · ( + x + 5 ) · 4…" at bounding box center [356, 123] width 481 height 113
click at [133, 230] on span "Reset" at bounding box center [132, 229] width 19 height 8
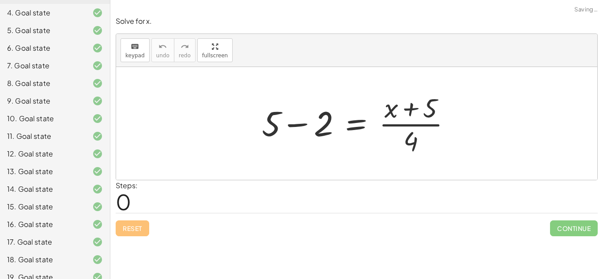
click at [416, 105] on div at bounding box center [359, 124] width 205 height 68
click at [293, 125] on div at bounding box center [359, 124] width 205 height 68
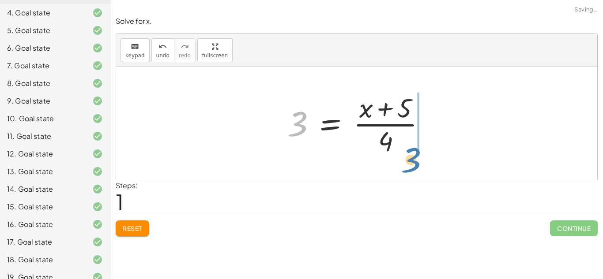
drag, startPoint x: 298, startPoint y: 125, endPoint x: 412, endPoint y: 161, distance: 118.9
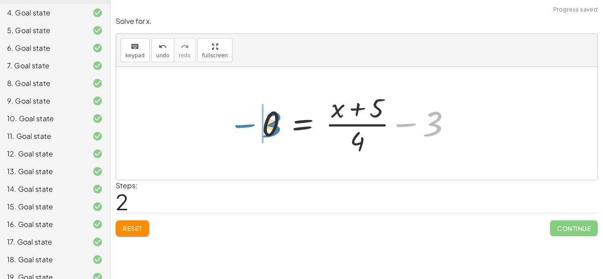
drag, startPoint x: 436, startPoint y: 126, endPoint x: 275, endPoint y: 128, distance: 160.6
click at [275, 128] on div at bounding box center [359, 124] width 205 height 68
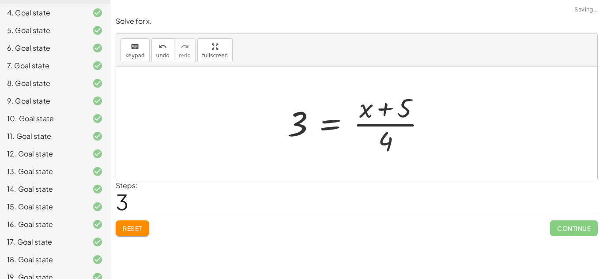
click at [361, 144] on div at bounding box center [360, 124] width 154 height 68
drag, startPoint x: 387, startPoint y: 139, endPoint x: 292, endPoint y: 124, distance: 96.1
click at [292, 124] on div at bounding box center [360, 124] width 154 height 68
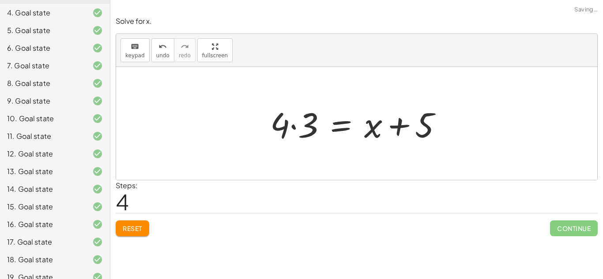
click at [288, 127] on div at bounding box center [360, 123] width 188 height 45
click at [296, 126] on div at bounding box center [360, 123] width 188 height 45
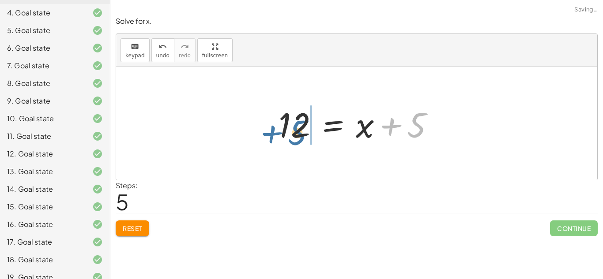
drag, startPoint x: 418, startPoint y: 126, endPoint x: 297, endPoint y: 133, distance: 121.1
click at [297, 133] on div at bounding box center [360, 123] width 172 height 45
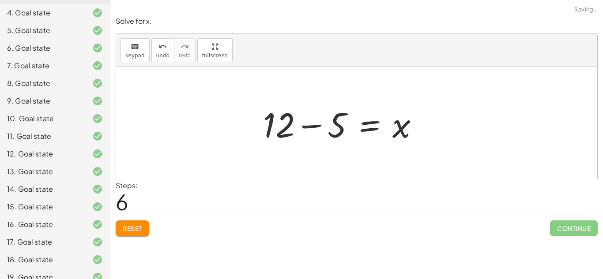
click at [292, 125] on div at bounding box center [345, 123] width 172 height 45
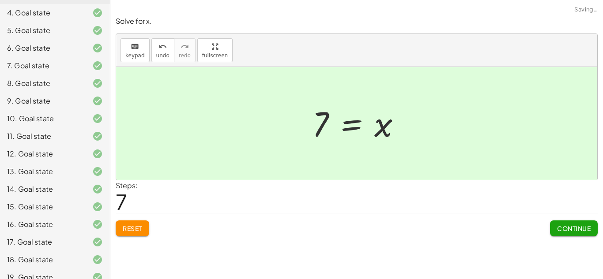
click at [560, 228] on span "Continue" at bounding box center [574, 229] width 34 height 8
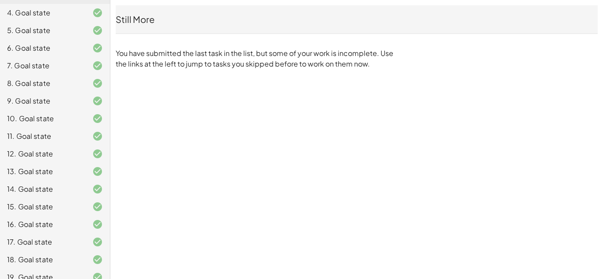
click at [54, 43] on div "6. Goal state" at bounding box center [42, 48] width 71 height 11
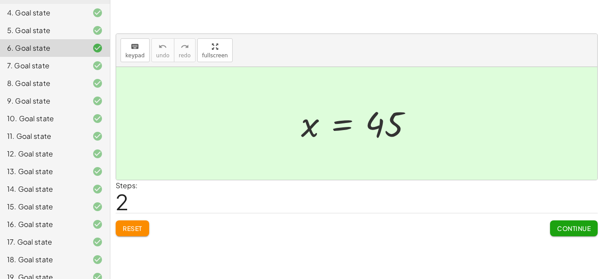
click at [131, 225] on span "Reset" at bounding box center [132, 229] width 19 height 8
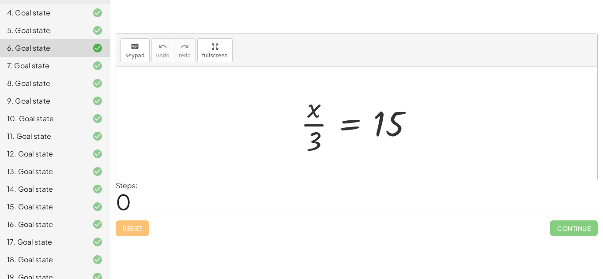
click at [310, 124] on div at bounding box center [360, 124] width 128 height 68
drag, startPoint x: 314, startPoint y: 142, endPoint x: 421, endPoint y: 126, distance: 108.9
click at [421, 126] on div at bounding box center [360, 124] width 128 height 68
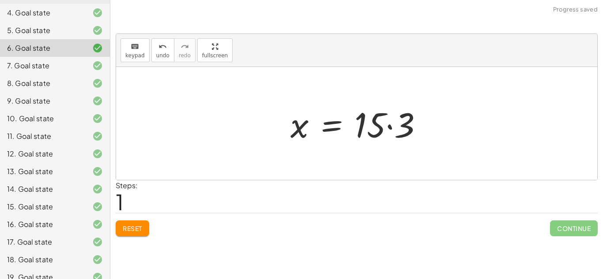
click at [390, 127] on div at bounding box center [360, 123] width 148 height 45
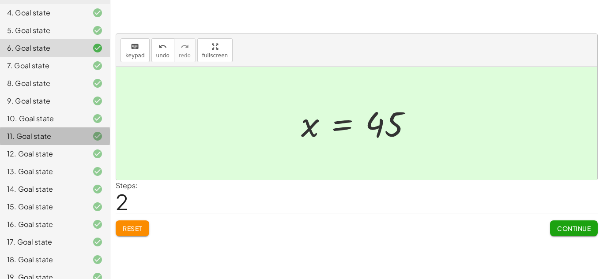
click at [41, 131] on div "11. Goal state" at bounding box center [42, 136] width 71 height 11
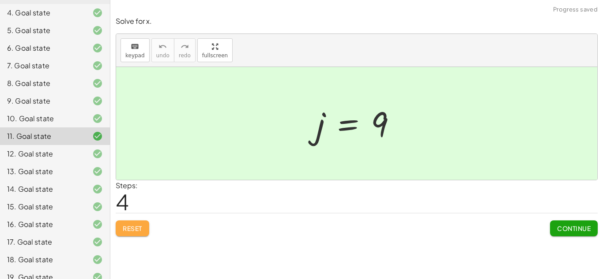
click at [136, 230] on span "Reset" at bounding box center [132, 229] width 19 height 8
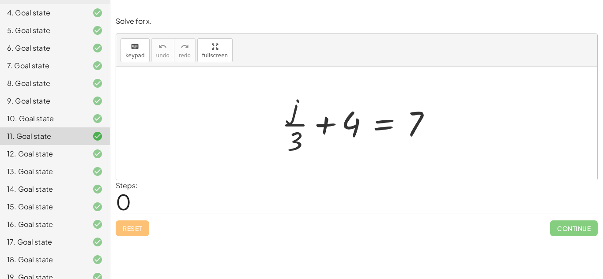
click at [324, 128] on div at bounding box center [359, 124] width 165 height 68
drag, startPoint x: 298, startPoint y: 146, endPoint x: 433, endPoint y: 129, distance: 136.0
click at [433, 129] on div at bounding box center [359, 124] width 165 height 68
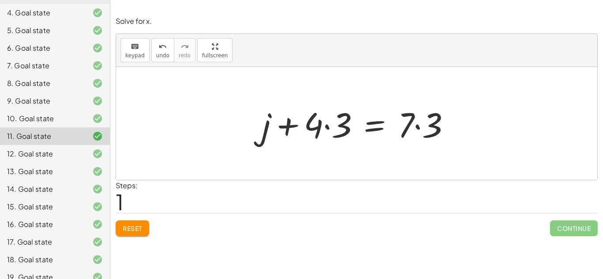
click at [422, 127] on div at bounding box center [359, 123] width 205 height 45
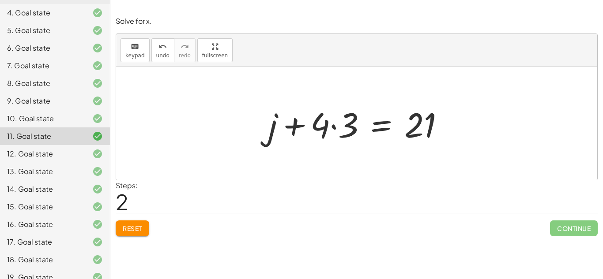
click at [333, 127] on div at bounding box center [359, 123] width 191 height 45
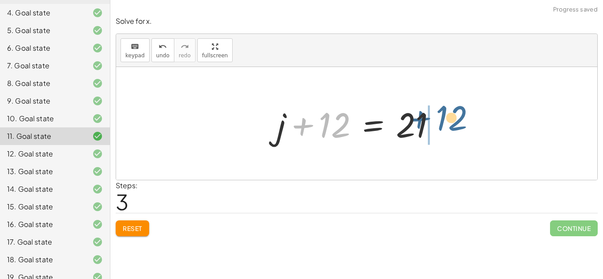
drag, startPoint x: 333, startPoint y: 127, endPoint x: 452, endPoint y: 121, distance: 119.2
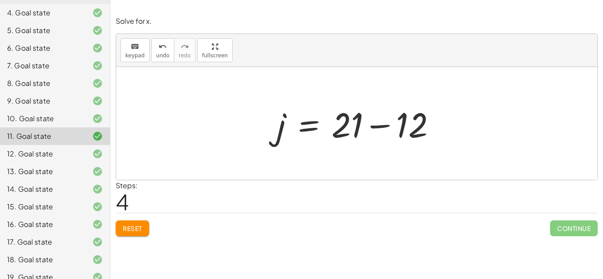
click at [388, 123] on div at bounding box center [359, 123] width 175 height 45
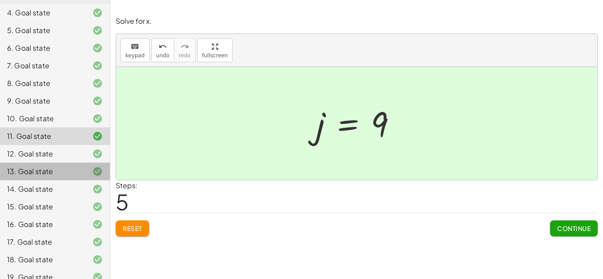
click at [80, 166] on div at bounding box center [90, 171] width 25 height 11
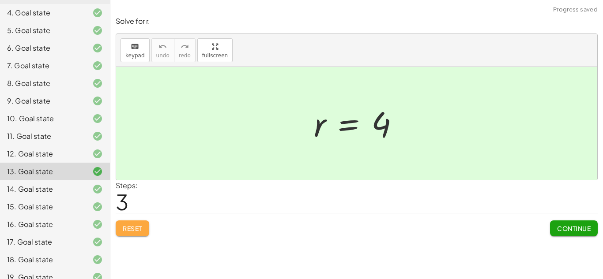
click at [137, 225] on span "Reset" at bounding box center [132, 229] width 19 height 8
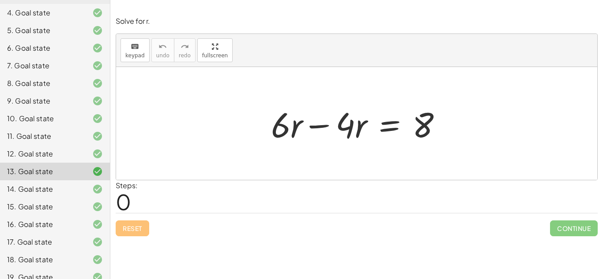
click at [318, 124] on div at bounding box center [359, 123] width 187 height 45
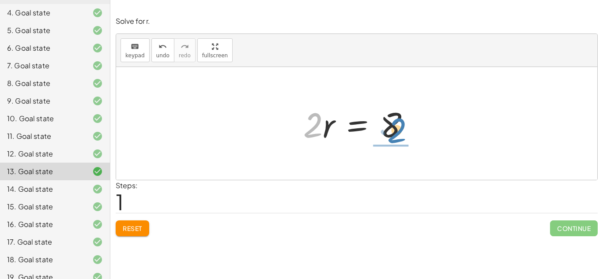
drag, startPoint x: 317, startPoint y: 124, endPoint x: 400, endPoint y: 131, distance: 82.8
click at [400, 131] on div at bounding box center [360, 123] width 122 height 45
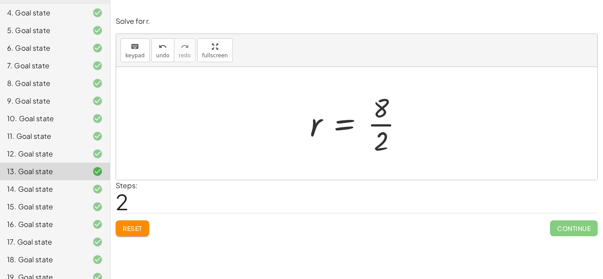
click at [383, 126] on div at bounding box center [359, 124] width 109 height 68
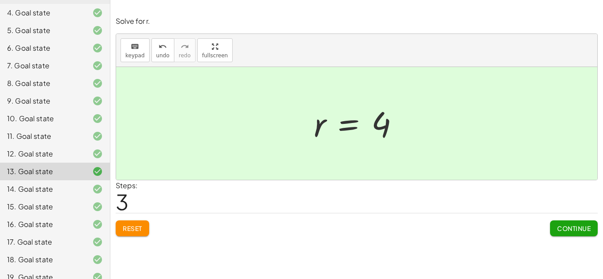
click at [26, 202] on div "15. Goal state" at bounding box center [42, 207] width 71 height 11
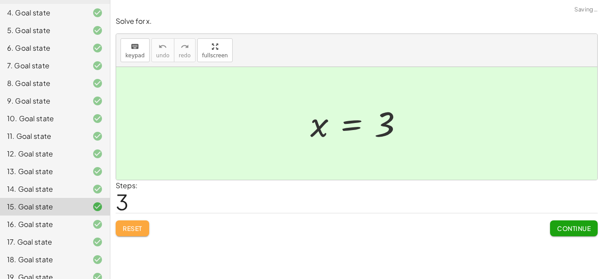
click at [119, 225] on button "Reset" at bounding box center [133, 229] width 34 height 16
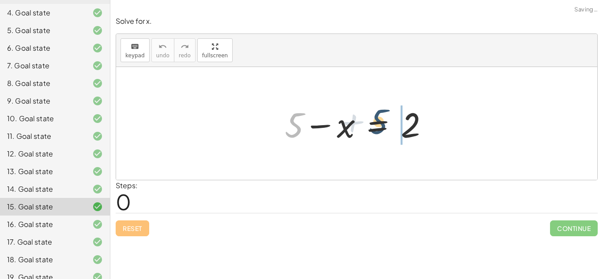
drag, startPoint x: 287, startPoint y: 128, endPoint x: 375, endPoint y: 126, distance: 87.4
click at [375, 126] on div at bounding box center [360, 123] width 160 height 45
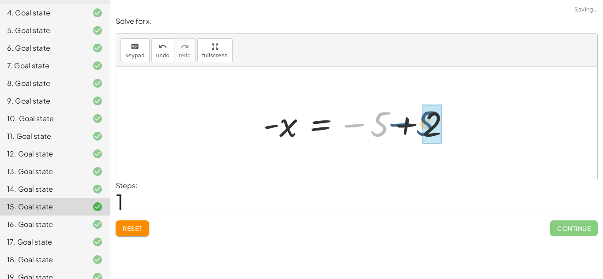
drag, startPoint x: 371, startPoint y: 129, endPoint x: 437, endPoint y: 127, distance: 66.2
click at [437, 127] on div at bounding box center [360, 124] width 203 height 44
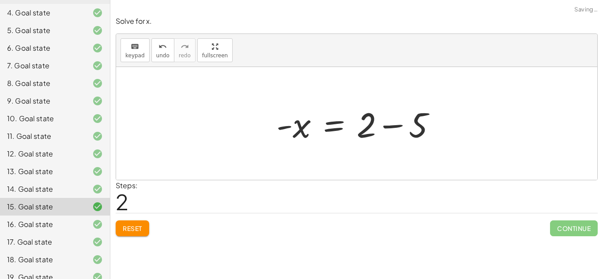
click at [401, 129] on div at bounding box center [360, 123] width 176 height 45
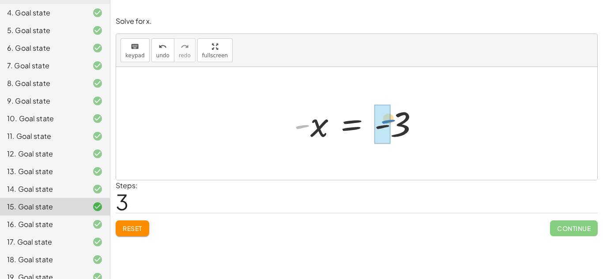
drag, startPoint x: 300, startPoint y: 125, endPoint x: 386, endPoint y: 122, distance: 86.1
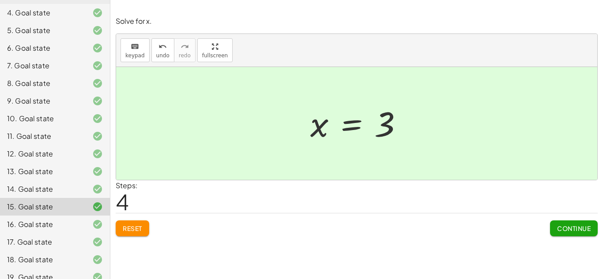
click at [56, 219] on div "16. Goal state" at bounding box center [42, 224] width 71 height 11
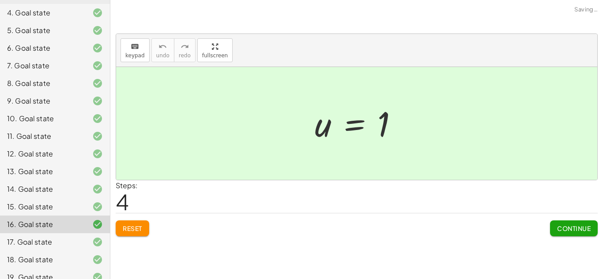
click at [49, 78] on div "8. Goal state" at bounding box center [42, 83] width 71 height 11
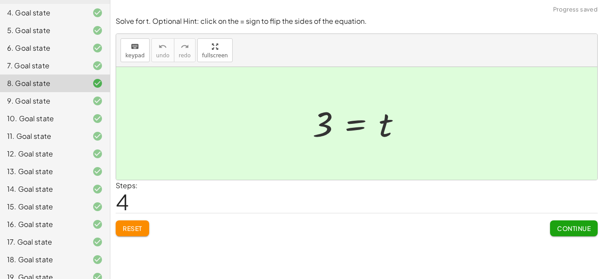
click at [124, 231] on span "Reset" at bounding box center [132, 229] width 19 height 8
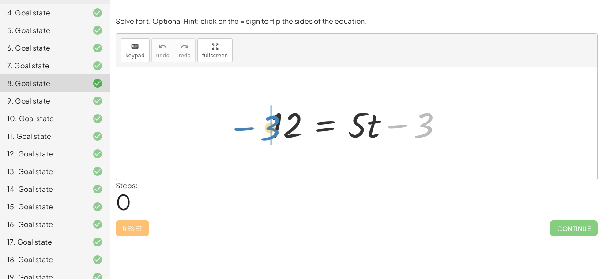
drag, startPoint x: 425, startPoint y: 119, endPoint x: 272, endPoint y: 121, distance: 153.1
click at [272, 121] on div at bounding box center [359, 123] width 187 height 45
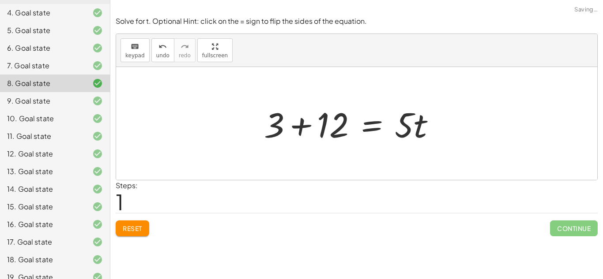
click at [261, 127] on div "12 = + · 5 · t − 3 12 = · 5 · t 3 + +" at bounding box center [350, 124] width 199 height 50
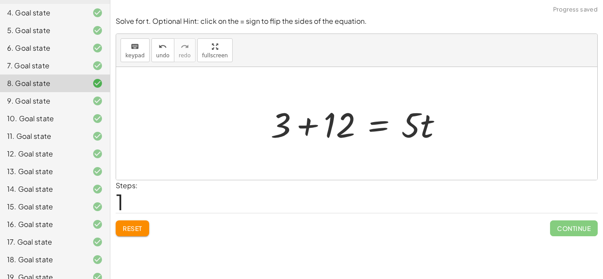
click at [313, 120] on div at bounding box center [359, 123] width 187 height 45
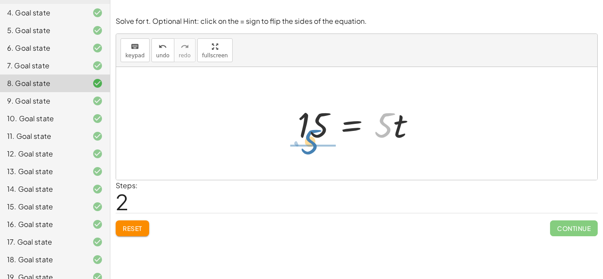
drag, startPoint x: 382, startPoint y: 123, endPoint x: 309, endPoint y: 140, distance: 75.3
click at [309, 140] on div at bounding box center [360, 123] width 134 height 45
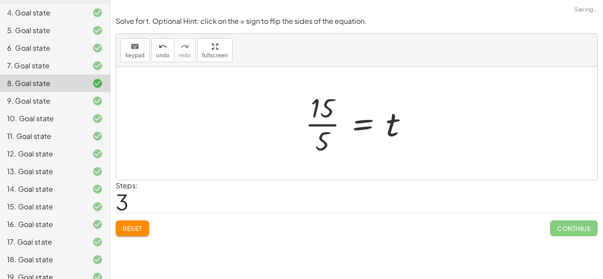
click at [322, 124] on div at bounding box center [359, 124] width 119 height 68
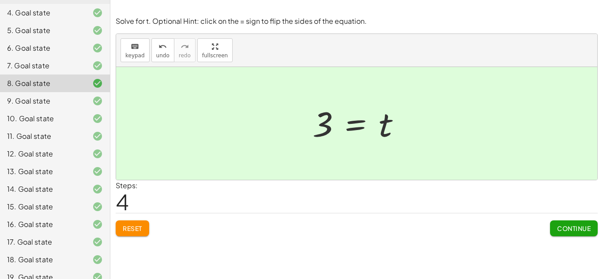
scroll to position [169, 0]
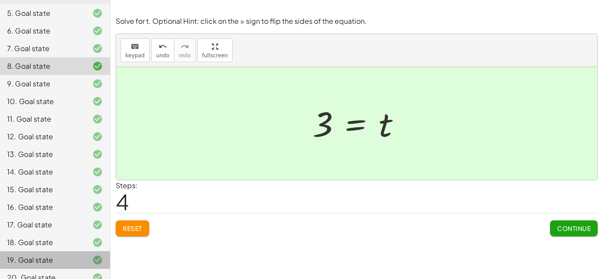
click at [49, 255] on div "19. Goal state" at bounding box center [42, 260] width 71 height 11
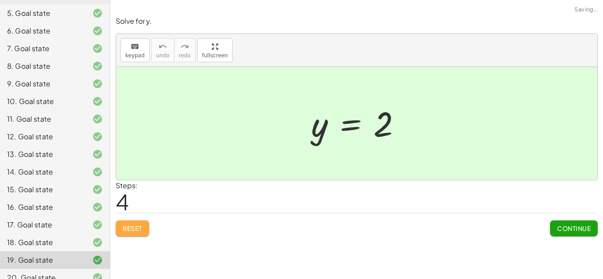
click at [116, 225] on button "Reset" at bounding box center [133, 229] width 34 height 16
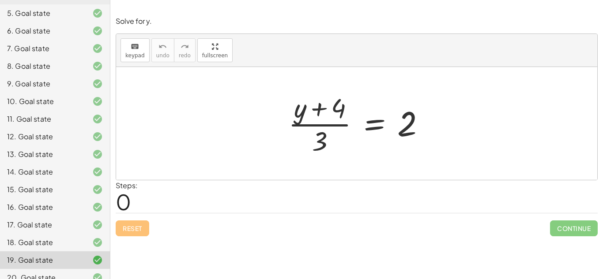
click at [333, 138] on div at bounding box center [360, 124] width 153 height 68
drag, startPoint x: 323, startPoint y: 138, endPoint x: 424, endPoint y: 128, distance: 101.0
click at [424, 128] on div at bounding box center [360, 124] width 153 height 68
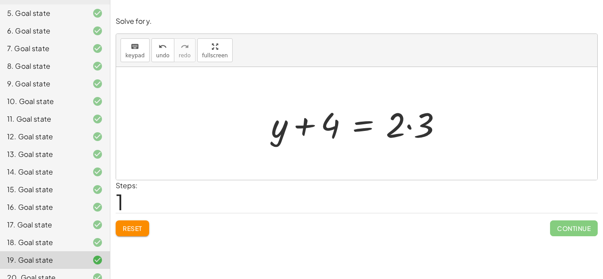
click at [424, 128] on div at bounding box center [359, 123] width 187 height 45
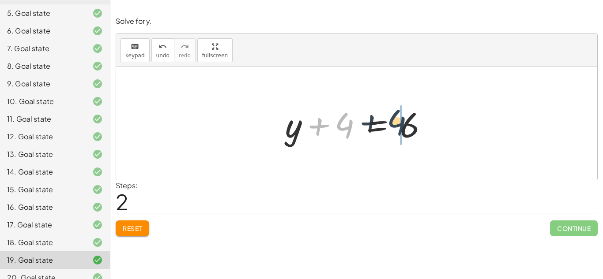
drag, startPoint x: 345, startPoint y: 124, endPoint x: 415, endPoint y: 122, distance: 70.2
click at [415, 122] on div at bounding box center [360, 123] width 159 height 45
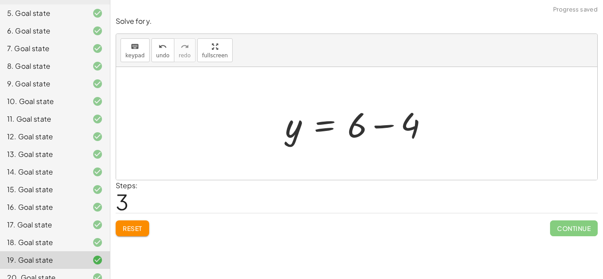
click at [394, 125] on div at bounding box center [360, 123] width 159 height 45
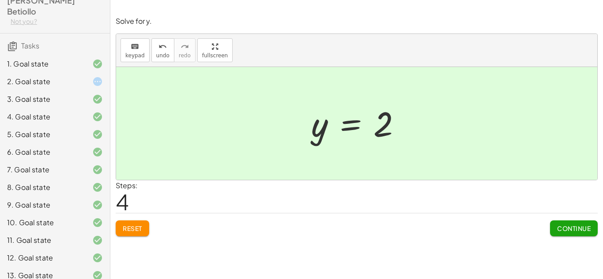
scroll to position [45, 0]
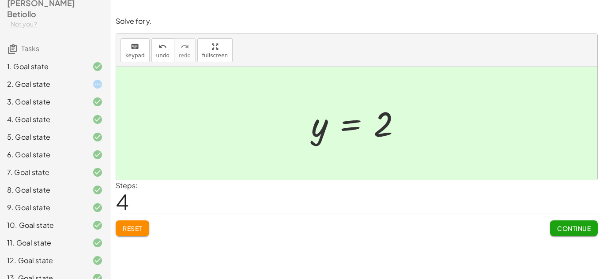
click at [59, 61] on div "1. Goal state" at bounding box center [42, 66] width 71 height 11
